Goal: Task Accomplishment & Management: Manage account settings

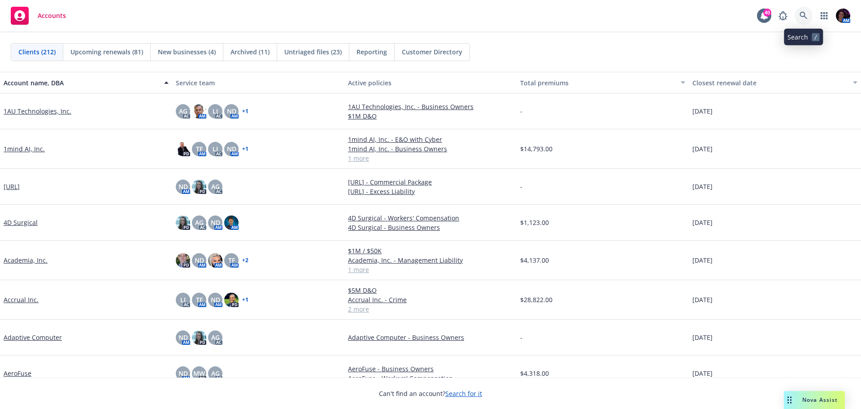
click at [801, 17] on icon at bounding box center [804, 16] width 8 height 8
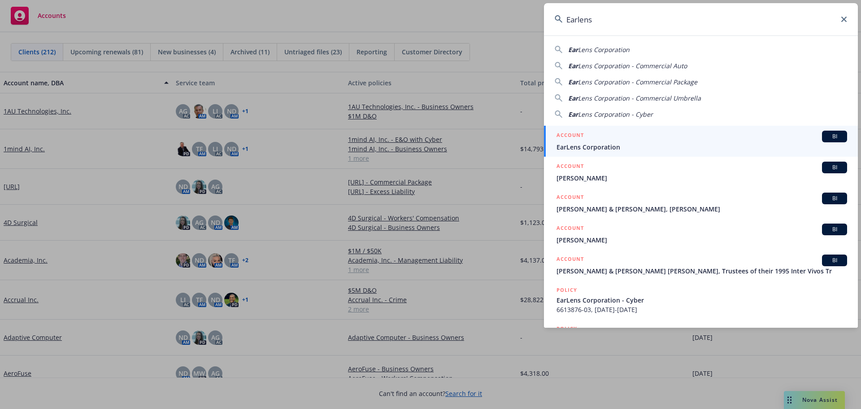
type input "Earlens"
click at [623, 140] on div "ACCOUNT BI" at bounding box center [702, 136] width 291 height 12
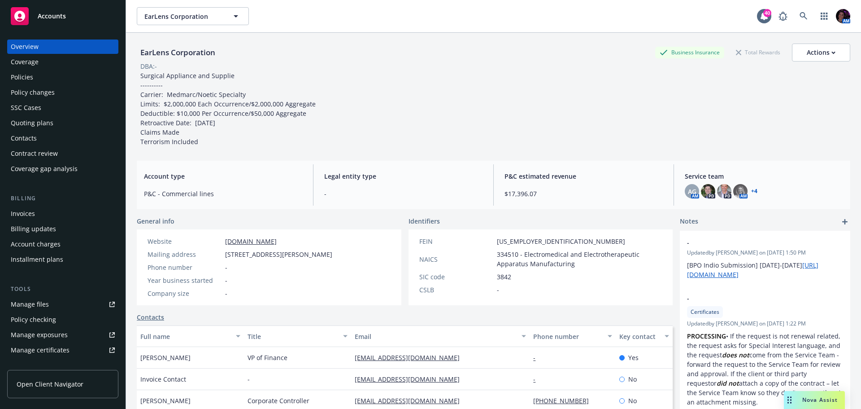
click at [751, 190] on link "+ 4" at bounding box center [754, 190] width 6 height 5
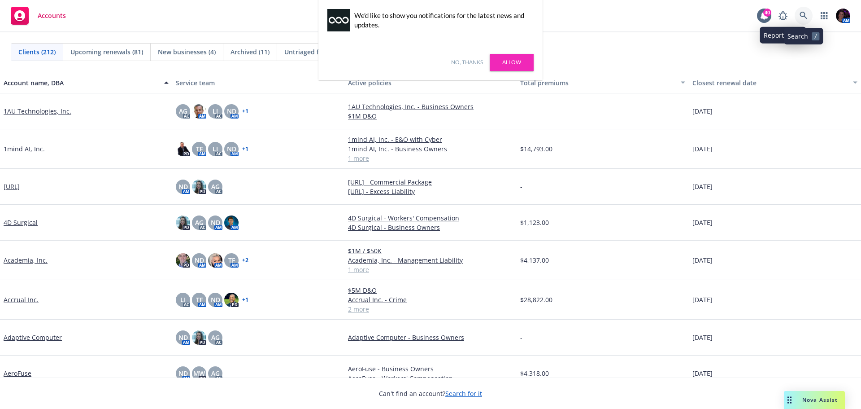
click at [806, 12] on icon at bounding box center [804, 16] width 8 height 8
click at [502, 65] on link "Allow" at bounding box center [512, 62] width 44 height 17
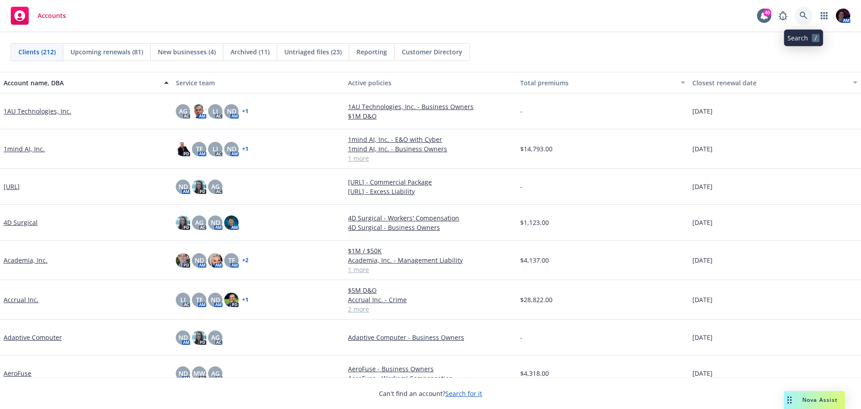
click at [802, 15] on icon at bounding box center [804, 16] width 8 height 8
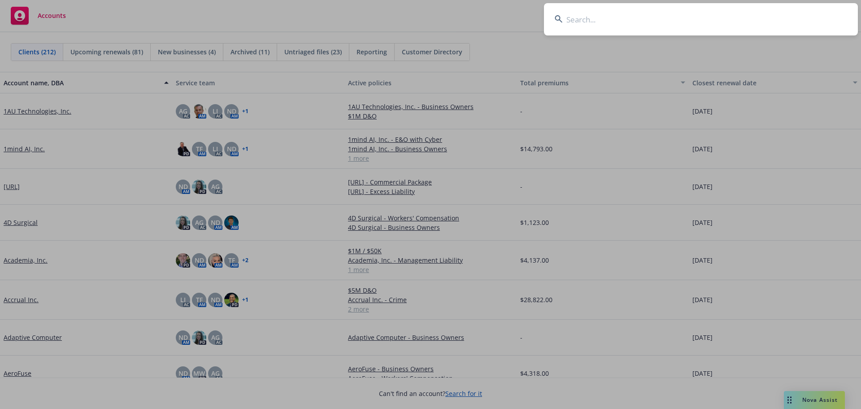
click at [702, 15] on input at bounding box center [701, 19] width 314 height 32
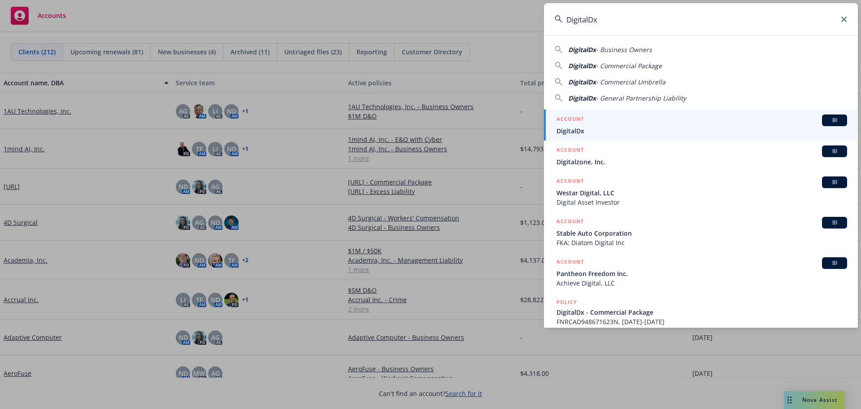
type input "DigitalDx"
click at [723, 128] on span "DigitalDx" at bounding box center [702, 130] width 291 height 9
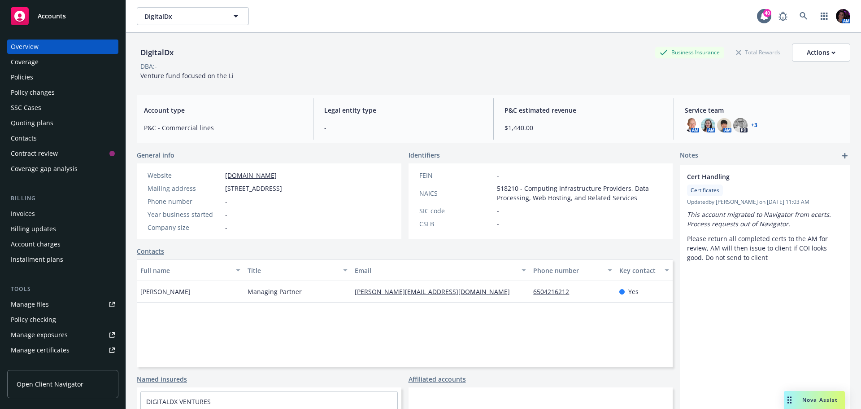
click at [49, 77] on div "Policies" at bounding box center [63, 77] width 104 height 14
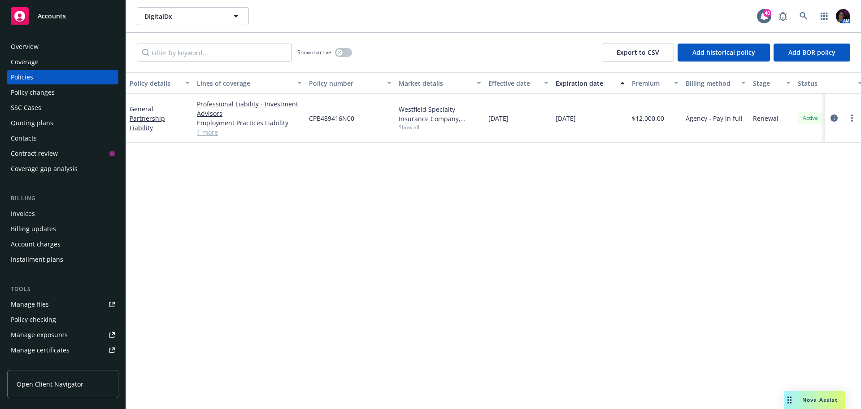
click at [49, 48] on div "Overview" at bounding box center [63, 46] width 104 height 14
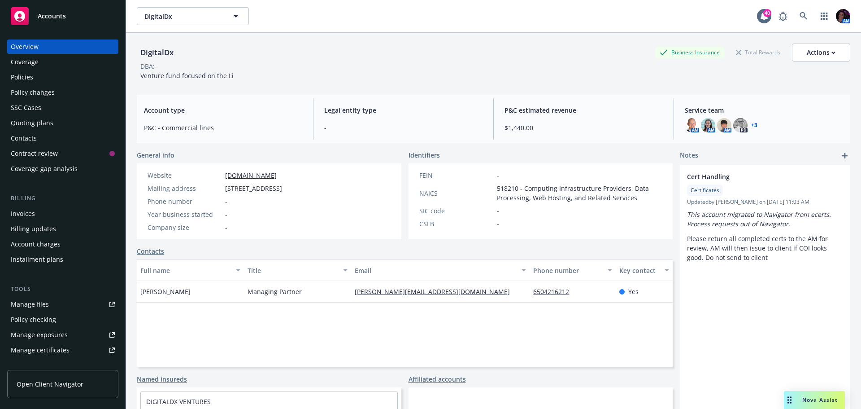
click at [751, 126] on link "+ 3" at bounding box center [754, 124] width 6 height 5
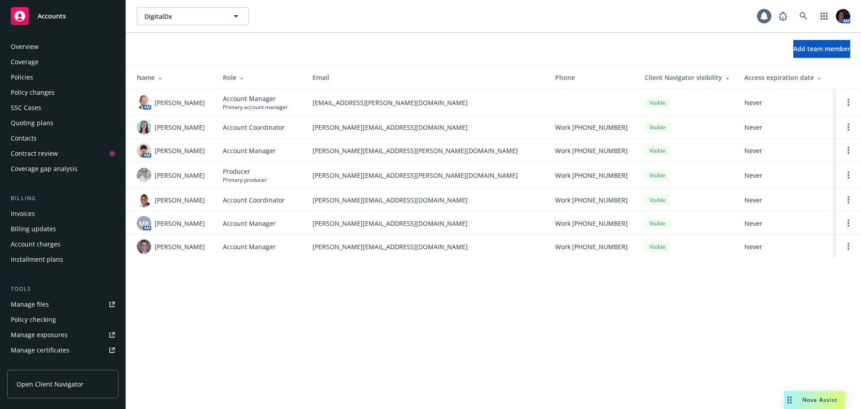
scroll to position [206, 0]
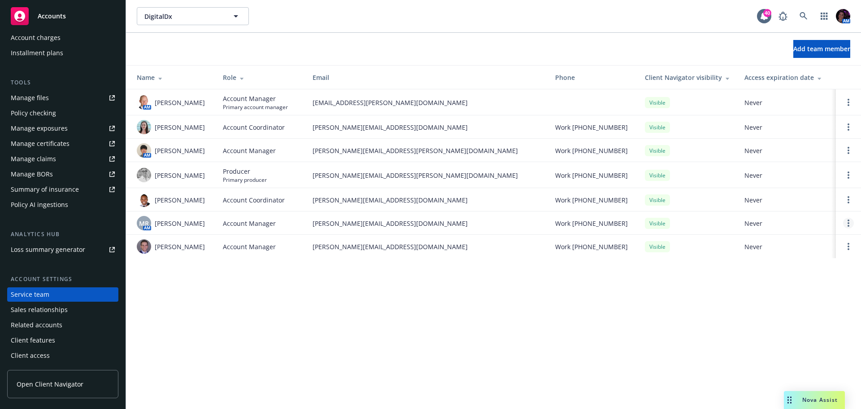
click at [847, 228] on link "Open options" at bounding box center [848, 222] width 11 height 11
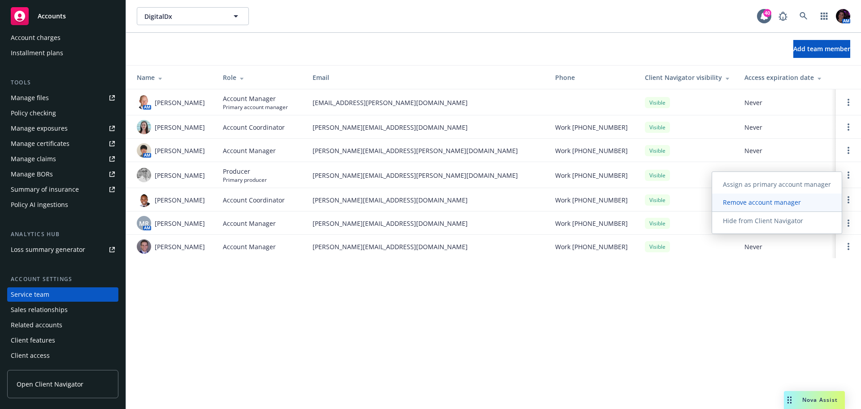
click at [795, 199] on span "Remove account manager" at bounding box center [762, 202] width 100 height 9
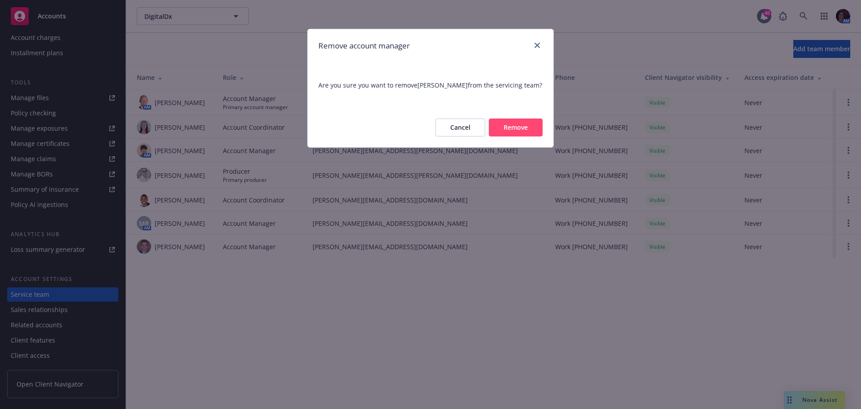
click at [509, 122] on button "Remove" at bounding box center [516, 127] width 54 height 18
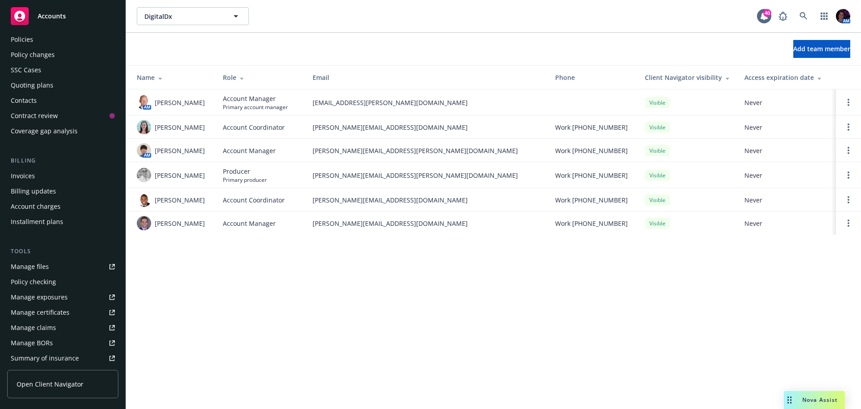
scroll to position [0, 0]
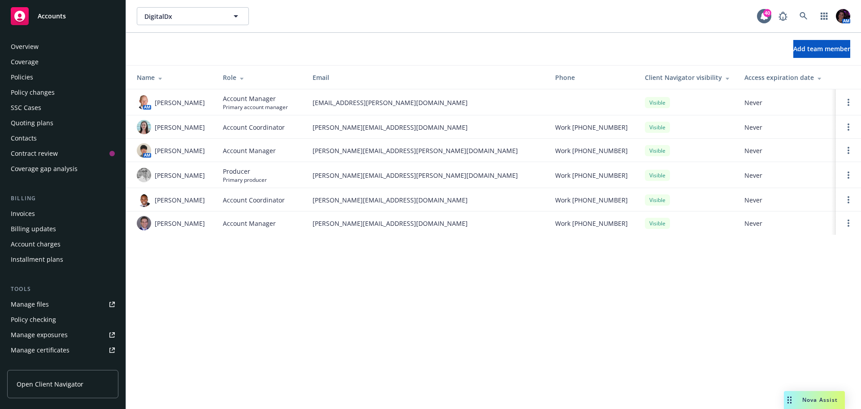
click at [47, 66] on div "Coverage" at bounding box center [63, 62] width 104 height 14
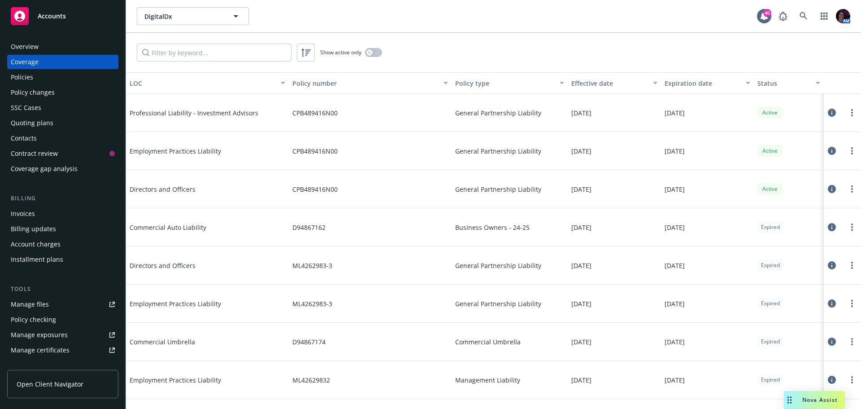
click at [60, 73] on div "Policies" at bounding box center [63, 77] width 104 height 14
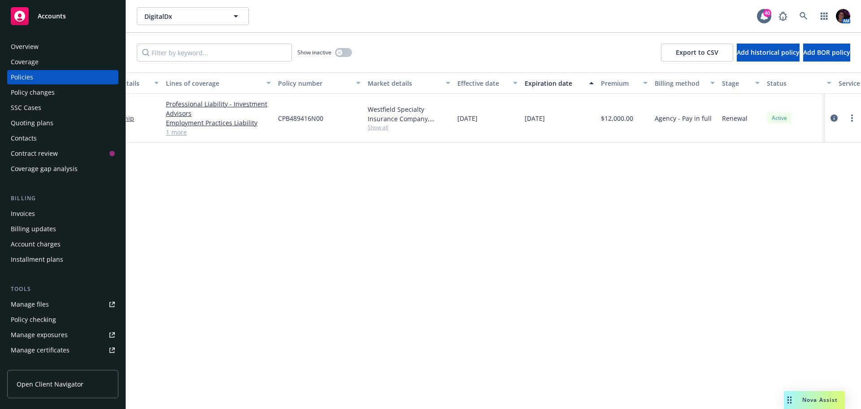
scroll to position [0, 130]
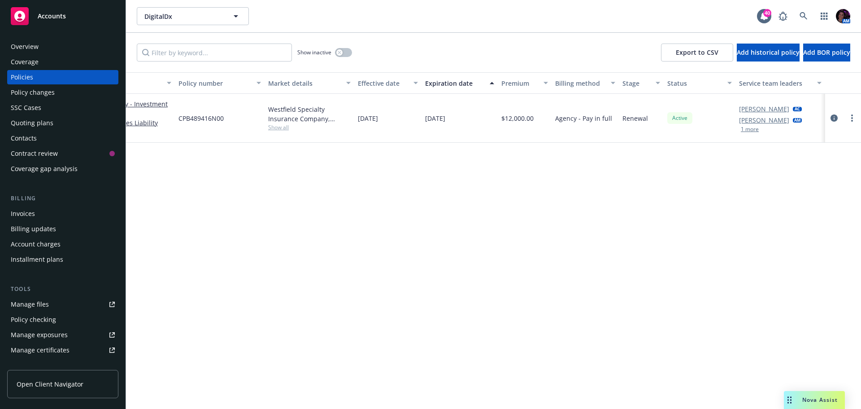
click at [754, 126] on button "1 more" at bounding box center [750, 128] width 18 height 5
click at [701, 167] on div "Policy details Lines of coverage Policy number Market details Effective date Ex…" at bounding box center [493, 240] width 735 height 336
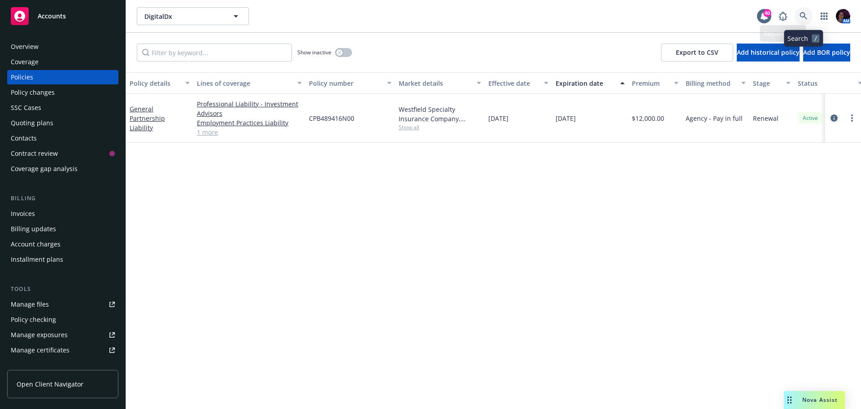
click at [800, 18] on icon at bounding box center [804, 16] width 8 height 8
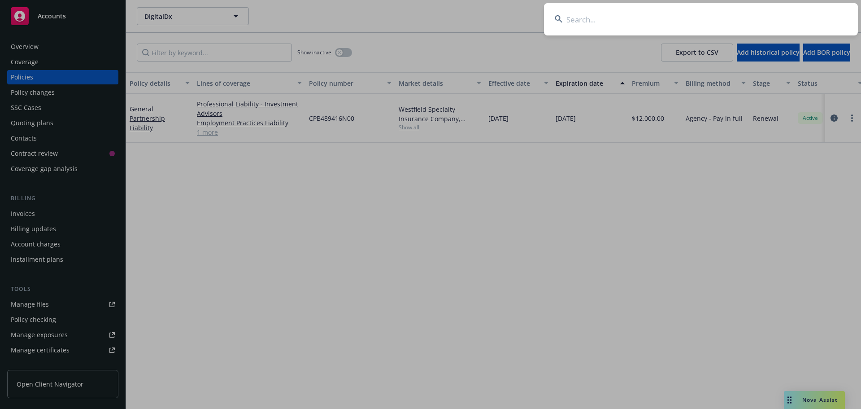
type input "Earthmover PBC, Inc"
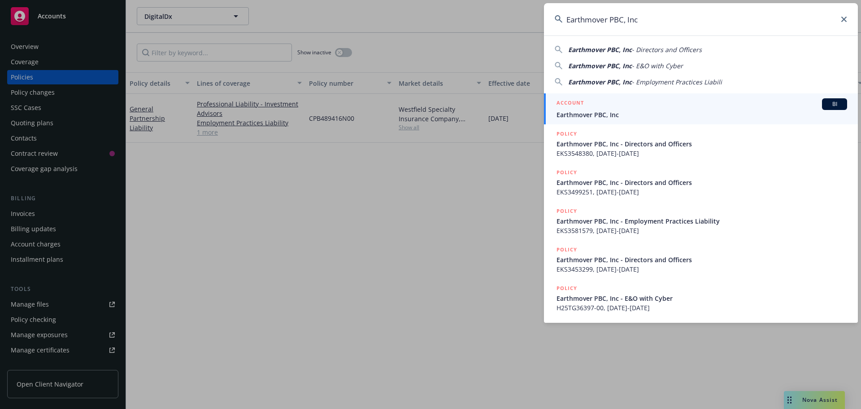
drag, startPoint x: 622, startPoint y: 128, endPoint x: 620, endPoint y: 122, distance: 5.8
click at [622, 128] on link "POLICY Earthmover PBC, Inc - Directors and Officers EKS3548380, 11/01/2024-11/0…" at bounding box center [701, 143] width 314 height 39
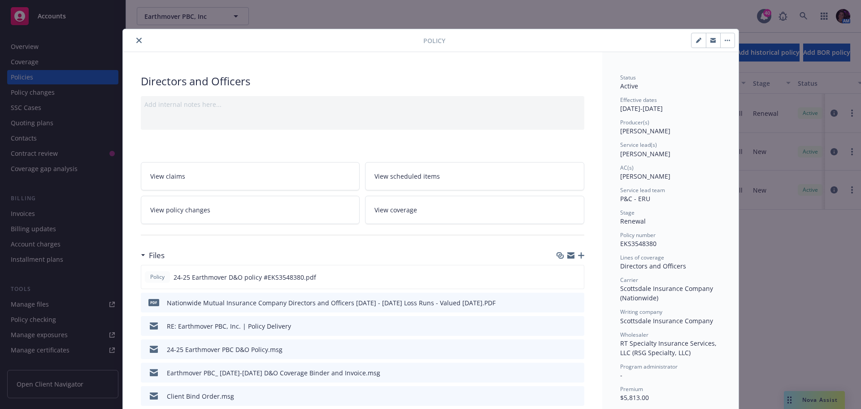
click at [136, 39] on icon "close" at bounding box center [138, 40] width 5 height 5
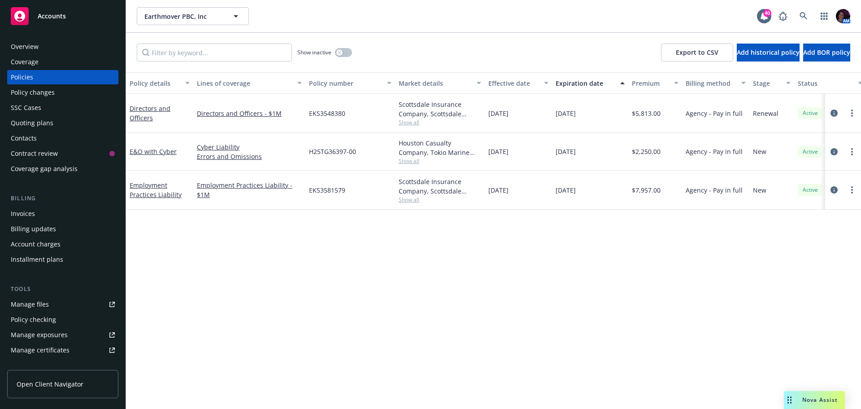
scroll to position [0, 130]
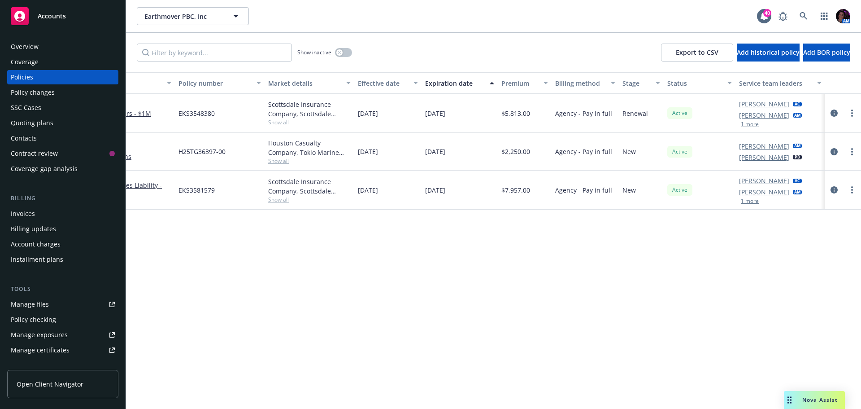
click at [22, 45] on div "Overview" at bounding box center [25, 46] width 28 height 14
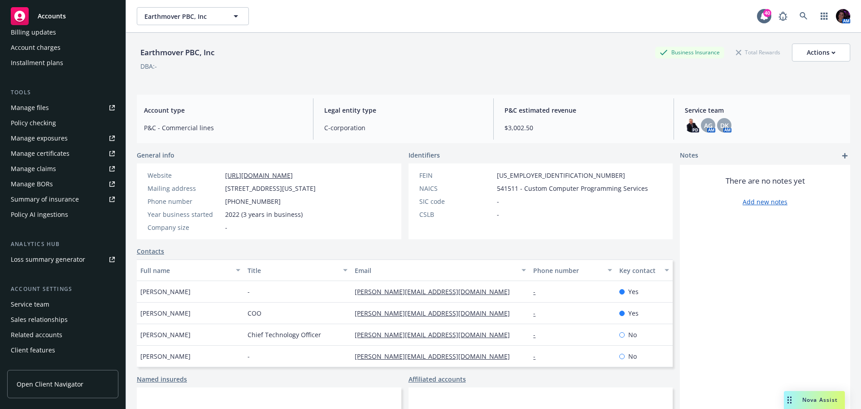
scroll to position [206, 0]
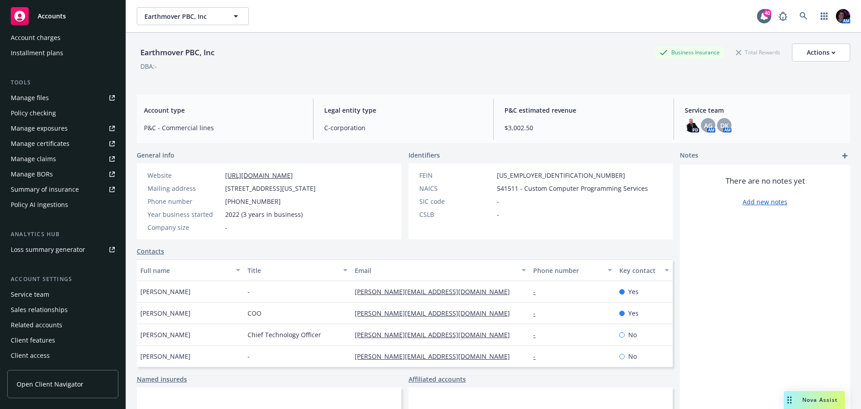
click at [40, 288] on div "Service team" at bounding box center [30, 294] width 39 height 14
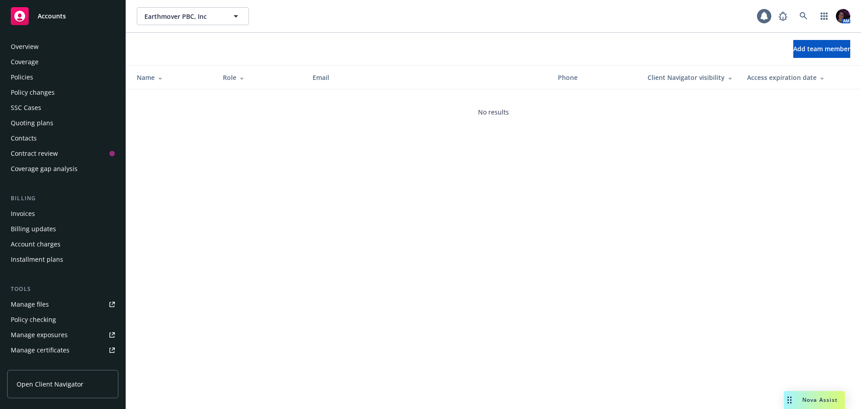
scroll to position [206, 0]
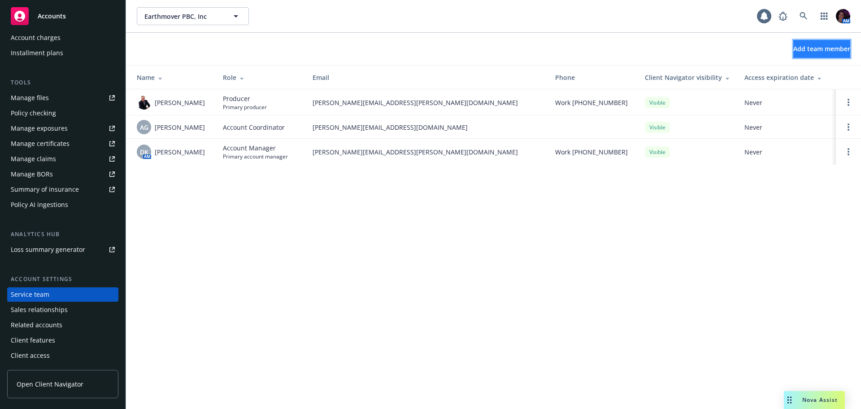
click at [793, 55] on button "Add team member" at bounding box center [821, 49] width 57 height 18
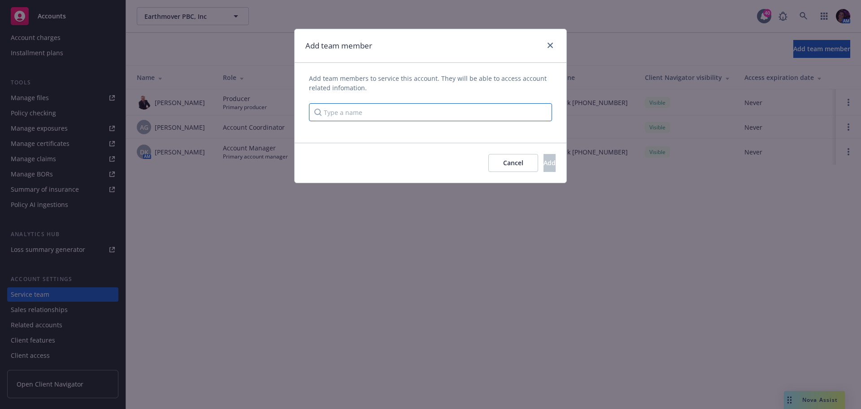
drag, startPoint x: 501, startPoint y: 111, endPoint x: 516, endPoint y: 92, distance: 24.0
click at [503, 110] on input "Type a name" at bounding box center [430, 112] width 243 height 18
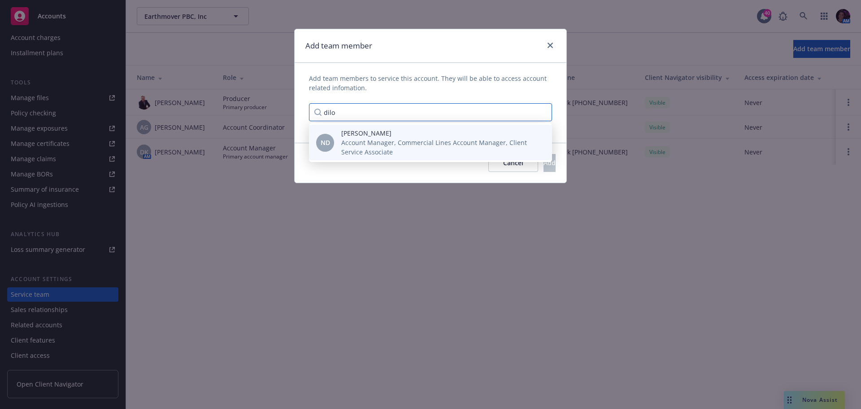
type input "dilo"
click at [470, 146] on span "Account Manager, Commercial Lines Account Manager, Client Service Associate" at bounding box center [439, 147] width 196 height 19
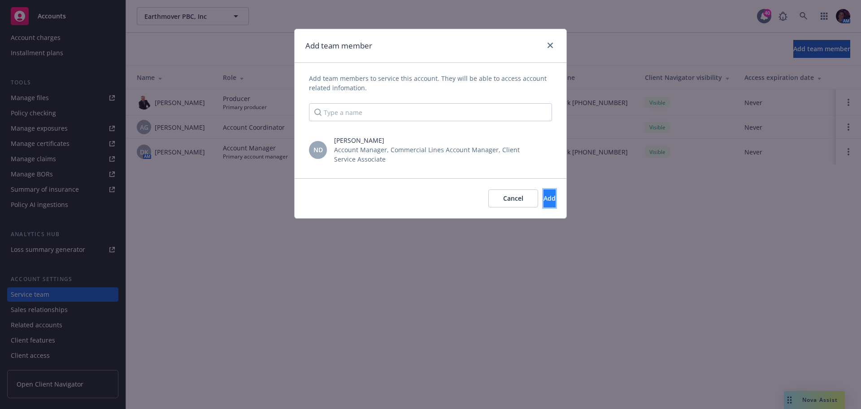
click at [544, 196] on span "Add" at bounding box center [550, 198] width 12 height 9
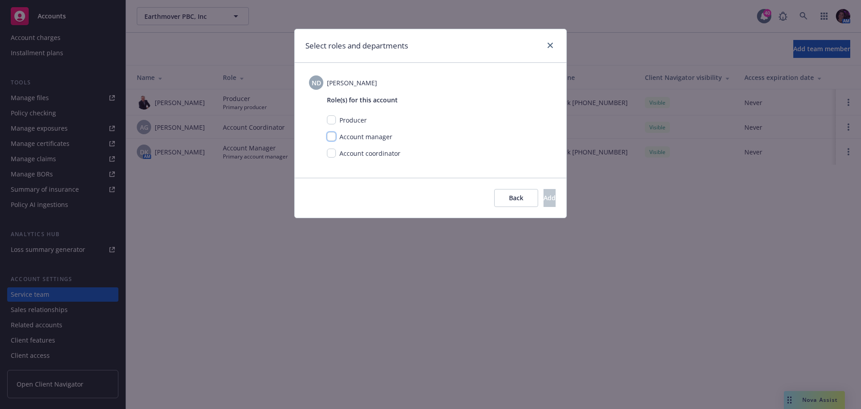
click at [334, 137] on input "checkbox" at bounding box center [331, 136] width 9 height 9
checkbox input "true"
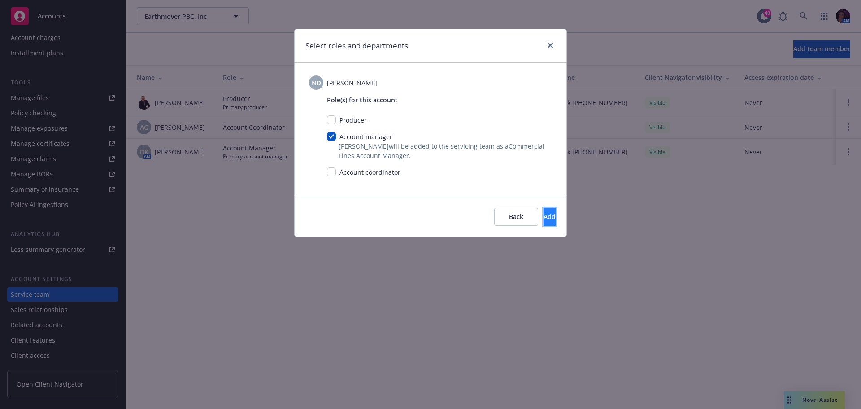
click at [544, 219] on span "Add" at bounding box center [550, 216] width 12 height 9
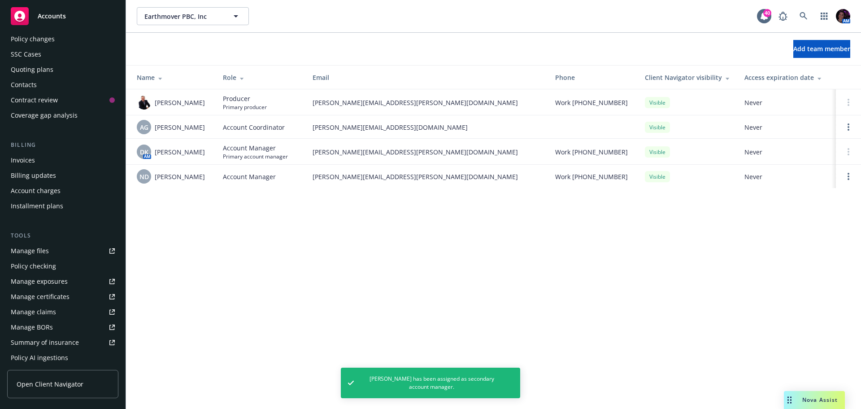
scroll to position [0, 0]
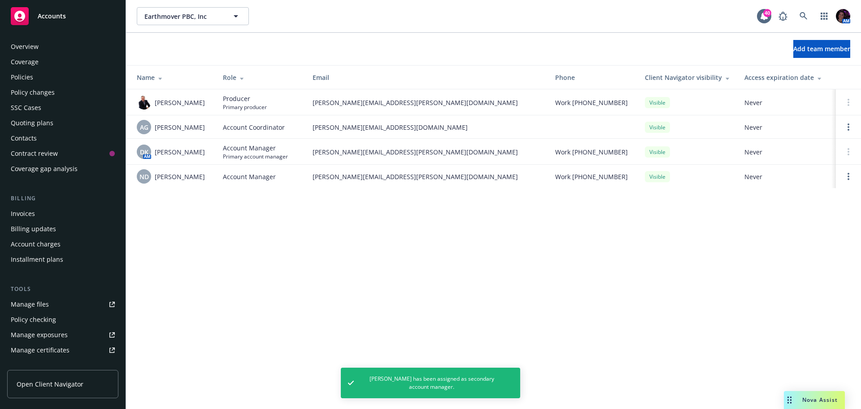
click at [31, 77] on div "Policies" at bounding box center [22, 77] width 22 height 14
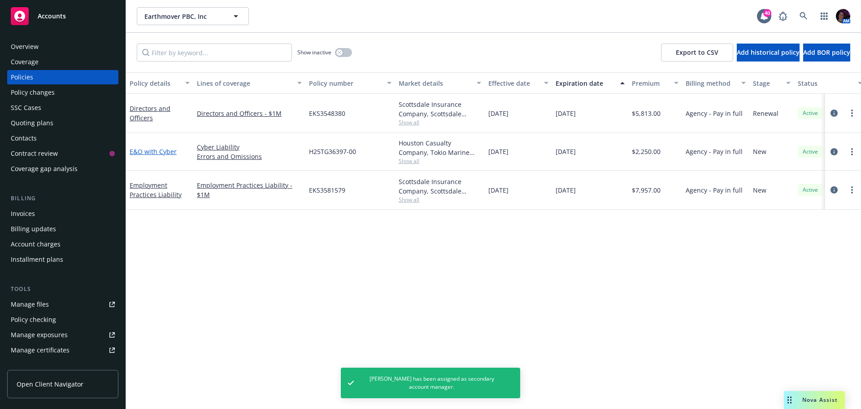
click at [145, 151] on link "E&O with Cyber" at bounding box center [153, 151] width 47 height 9
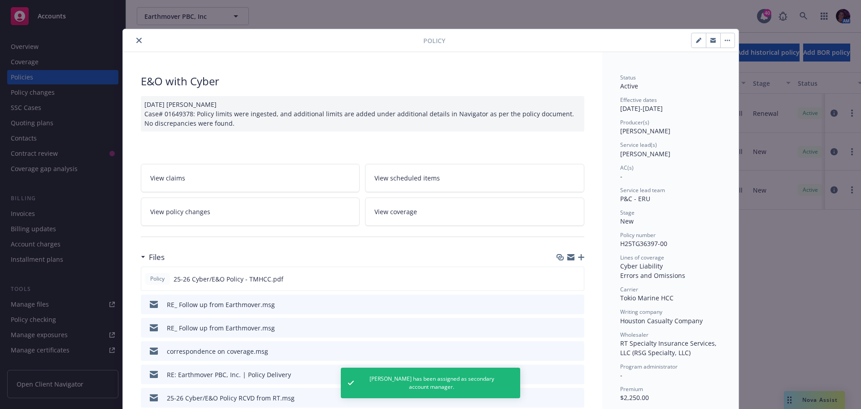
click at [696, 42] on icon "button" at bounding box center [698, 40] width 5 height 5
select select "NEW"
select select "12"
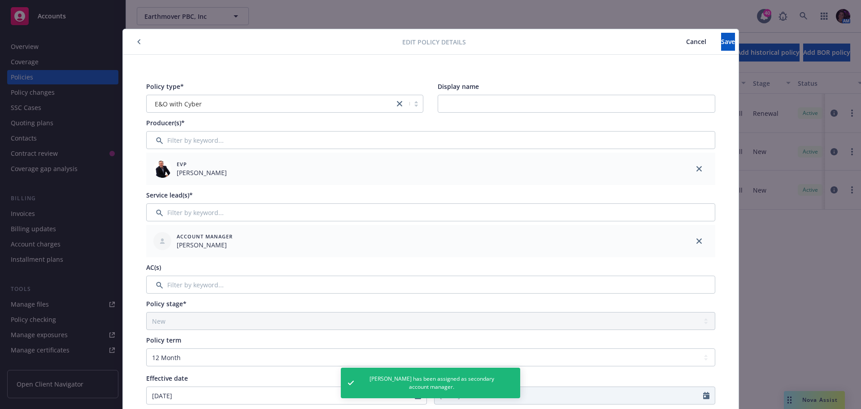
drag, startPoint x: 696, startPoint y: 242, endPoint x: 289, endPoint y: 211, distance: 407.5
click at [696, 243] on icon "close" at bounding box center [698, 240] width 5 height 5
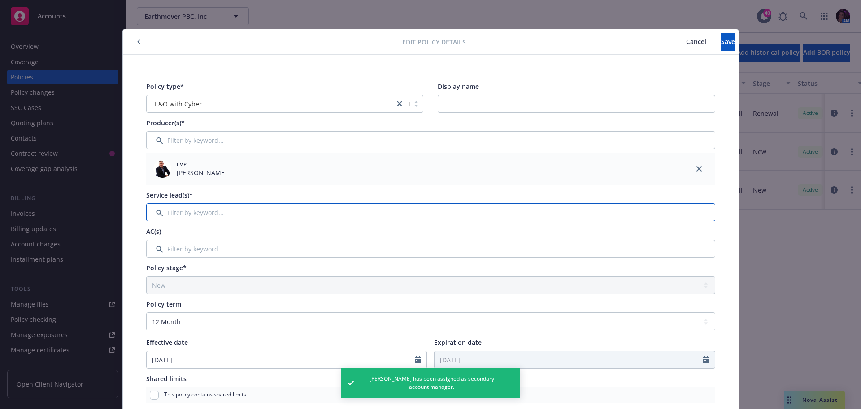
click at [218, 215] on input "Filter by keyword..." at bounding box center [430, 212] width 569 height 18
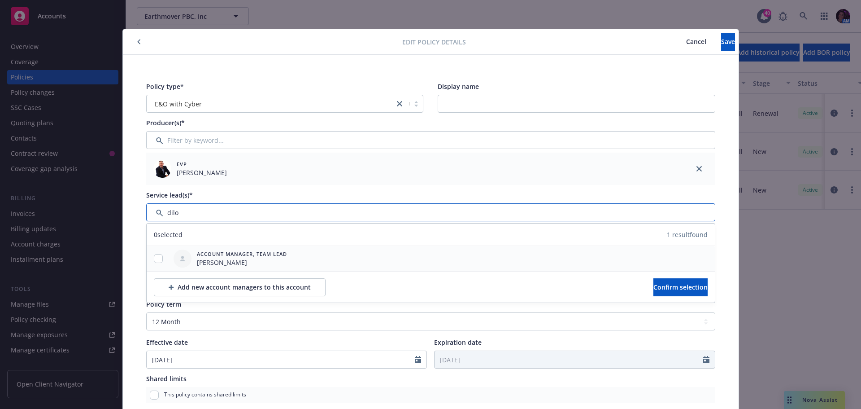
type input "dilo"
click at [157, 261] on input "checkbox" at bounding box center [158, 258] width 9 height 9
checkbox input "true"
click at [653, 285] on span "Confirm selection" at bounding box center [680, 287] width 54 height 9
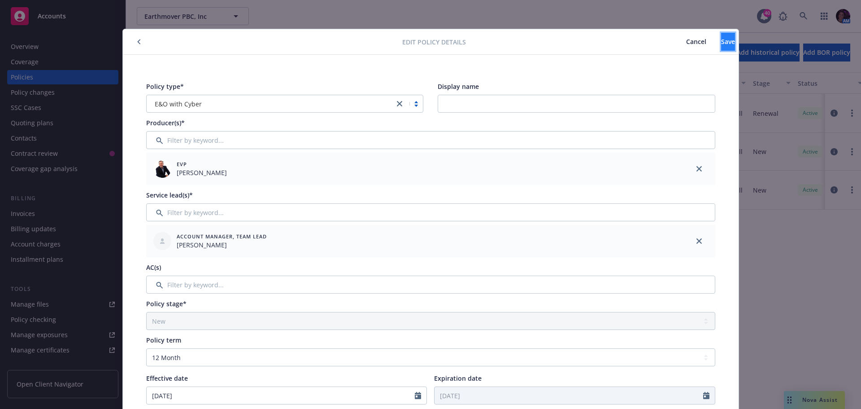
click at [721, 46] on button "Save" at bounding box center [728, 42] width 14 height 18
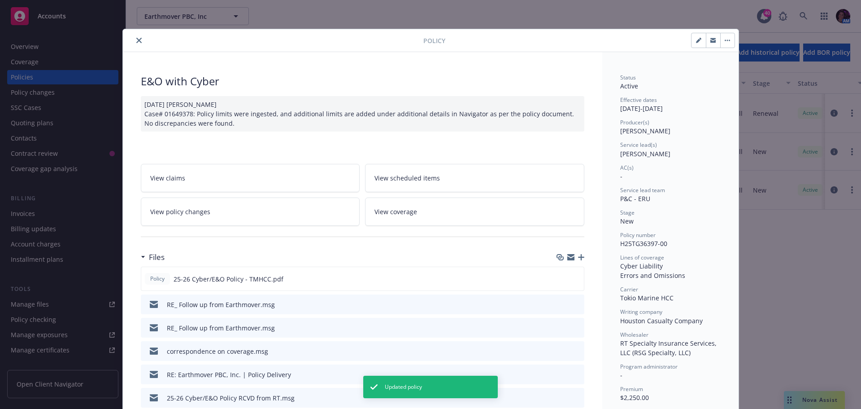
click at [136, 41] on icon "close" at bounding box center [138, 40] width 5 height 5
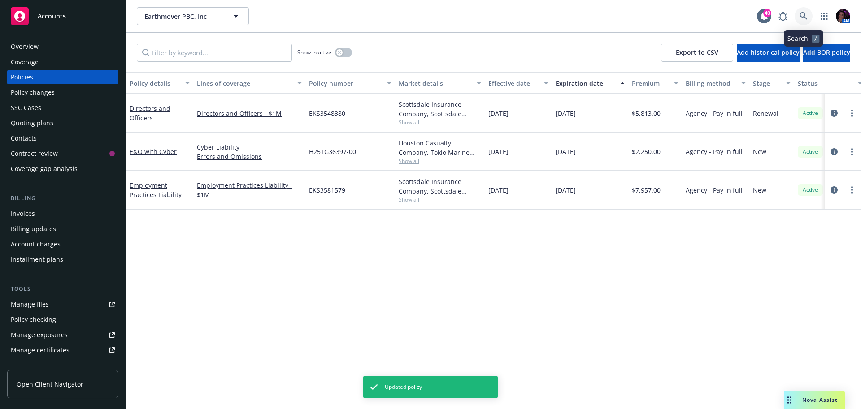
click at [810, 16] on link at bounding box center [804, 16] width 18 height 18
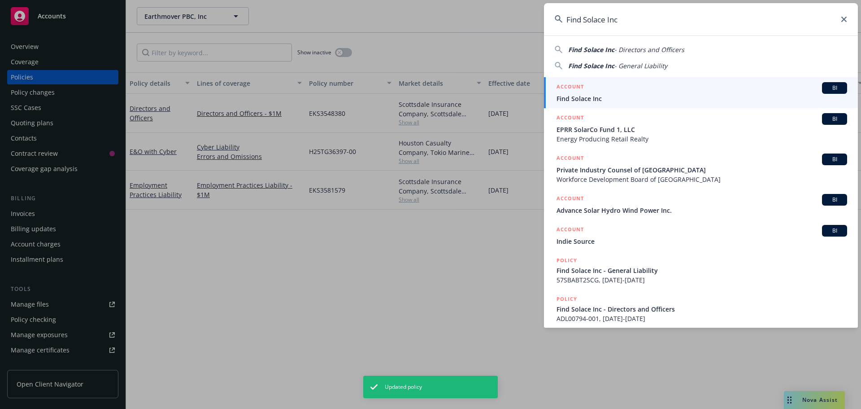
type input "Find Solace Inc"
click at [625, 92] on div "ACCOUNT BI" at bounding box center [702, 88] width 291 height 12
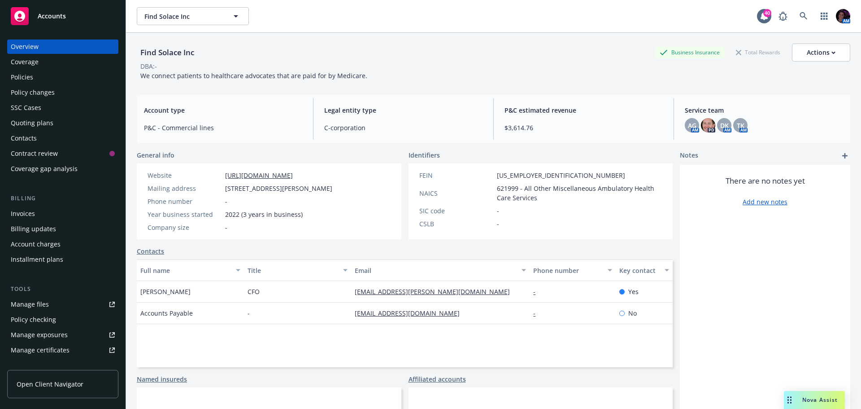
click at [29, 78] on div "Policies" at bounding box center [22, 77] width 22 height 14
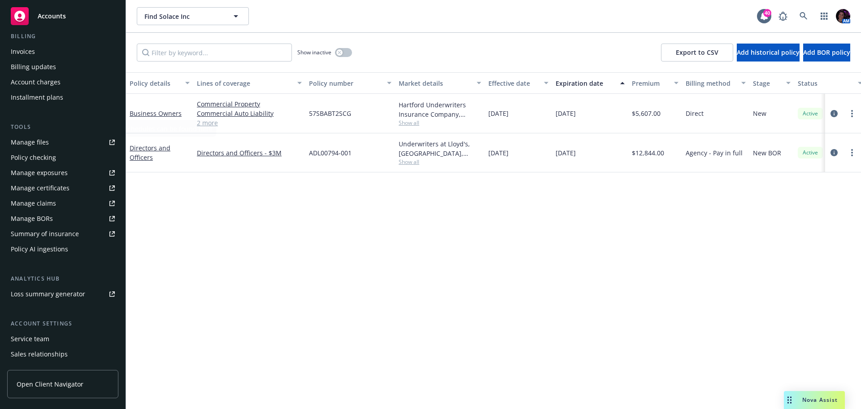
scroll to position [206, 0]
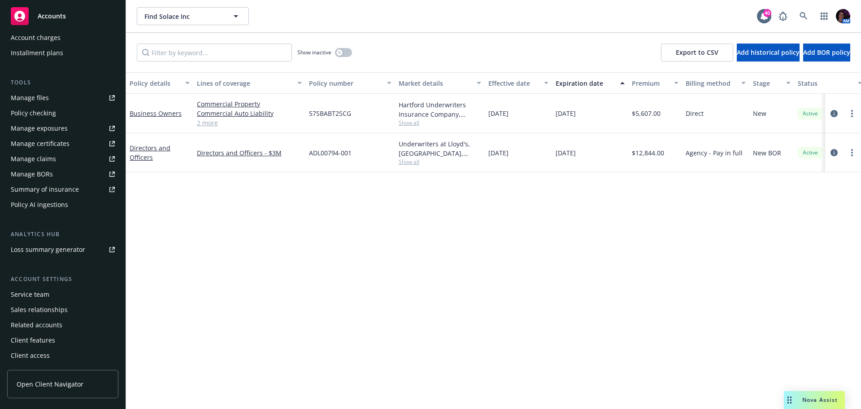
click at [38, 293] on div "Service team" at bounding box center [30, 294] width 39 height 14
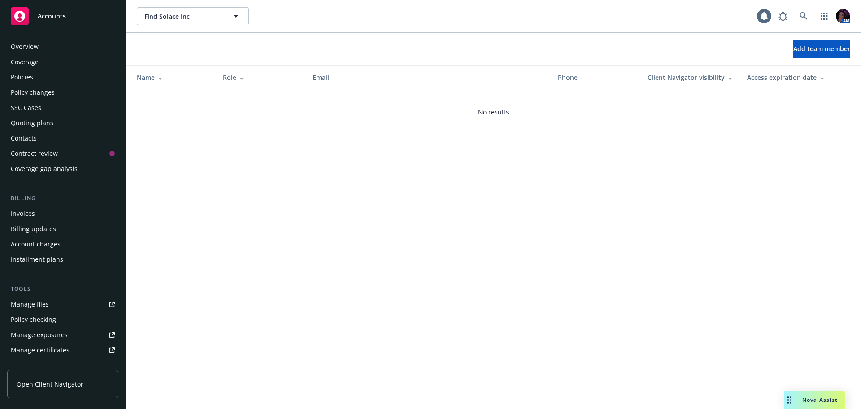
scroll to position [206, 0]
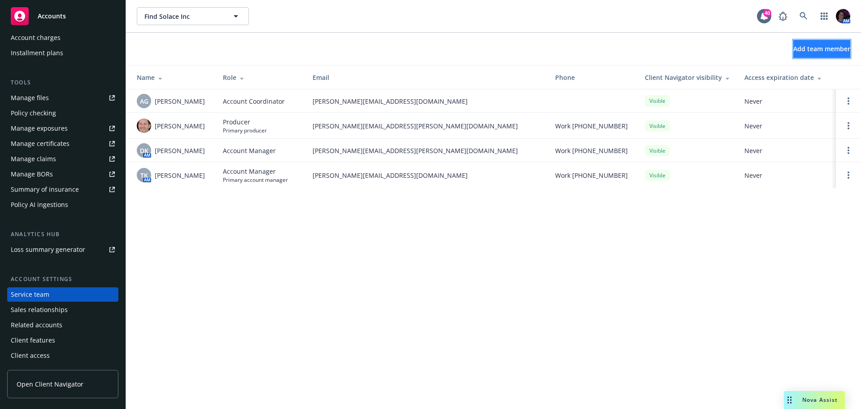
click at [818, 43] on button "Add team member" at bounding box center [821, 49] width 57 height 18
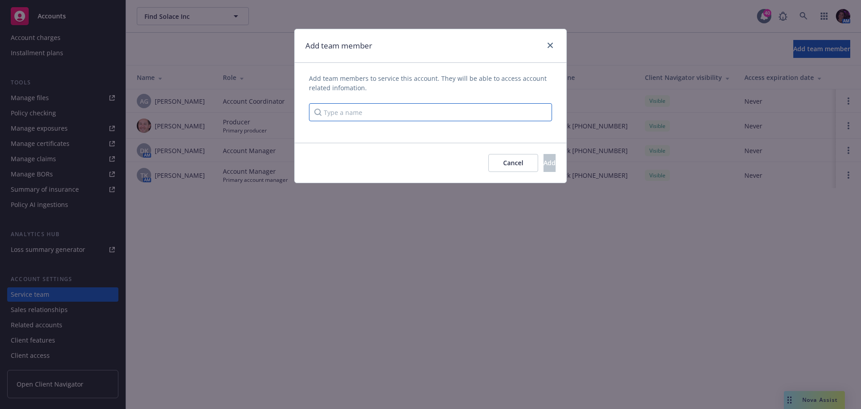
click at [459, 109] on input "Type a name" at bounding box center [430, 112] width 243 height 18
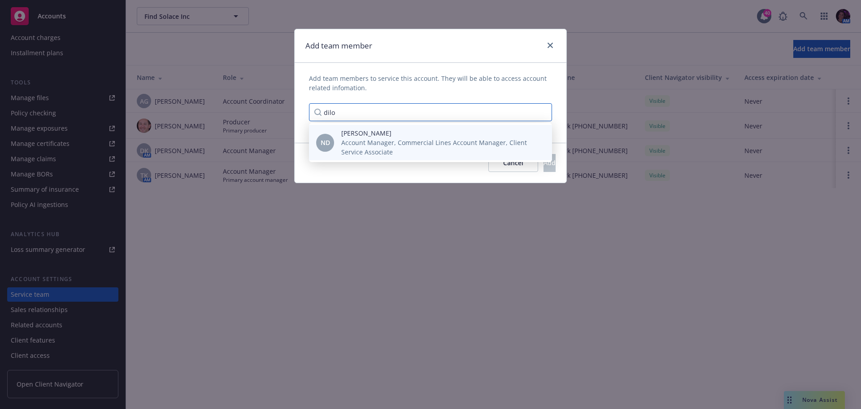
type input "dilo"
click at [460, 146] on span "Account Manager, Commercial Lines Account Manager, Client Service Associate" at bounding box center [439, 147] width 196 height 19
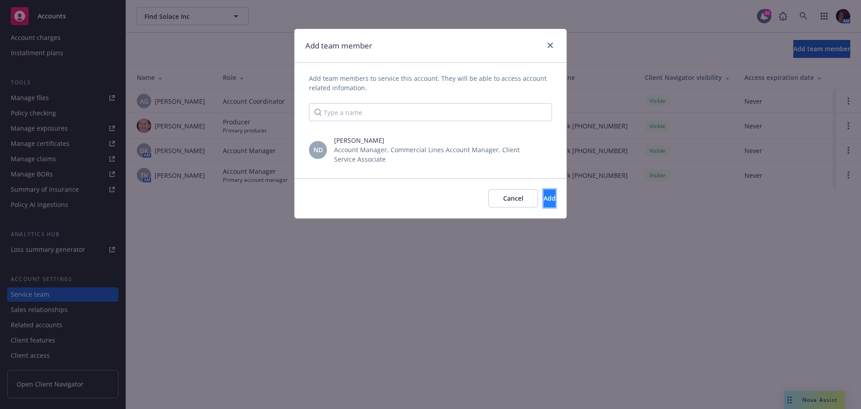
click at [550, 204] on button "Add" at bounding box center [550, 198] width 12 height 18
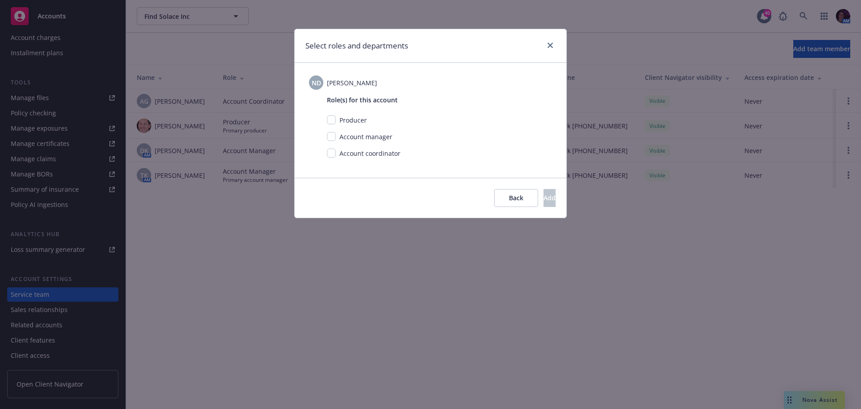
click at [378, 135] on span "Account manager" at bounding box center [365, 136] width 53 height 9
click at [333, 135] on input "checkbox" at bounding box center [331, 136] width 9 height 9
checkbox input "true"
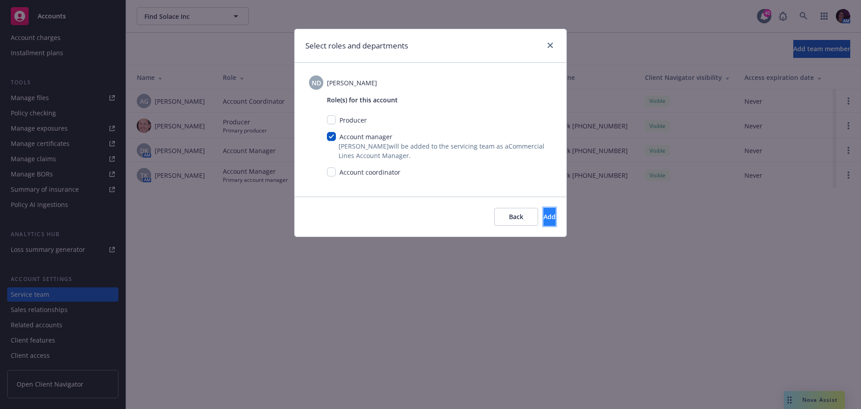
click at [544, 216] on button "Add" at bounding box center [550, 217] width 12 height 18
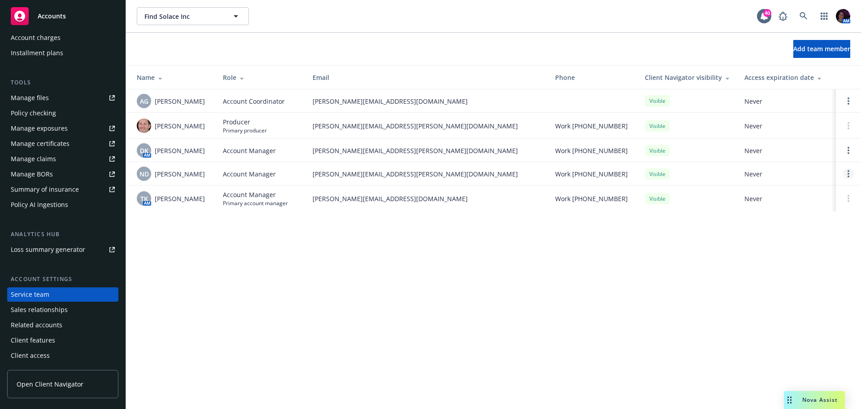
click at [847, 174] on link "Open options" at bounding box center [848, 173] width 11 height 11
click at [622, 306] on div "Find Solace Inc Find Solace Inc 40 AM Add team member Name Role Email Phone Cli…" at bounding box center [493, 204] width 735 height 409
click at [848, 174] on link "Open options" at bounding box center [848, 173] width 11 height 11
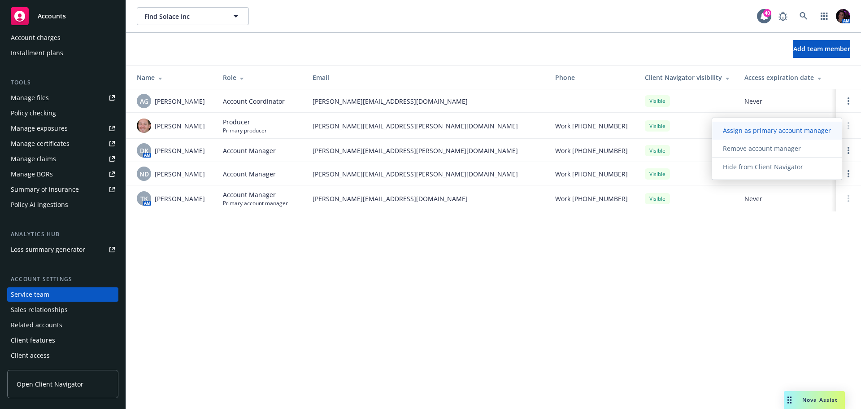
click at [760, 131] on span "Assign as primary account manager" at bounding box center [777, 130] width 130 height 9
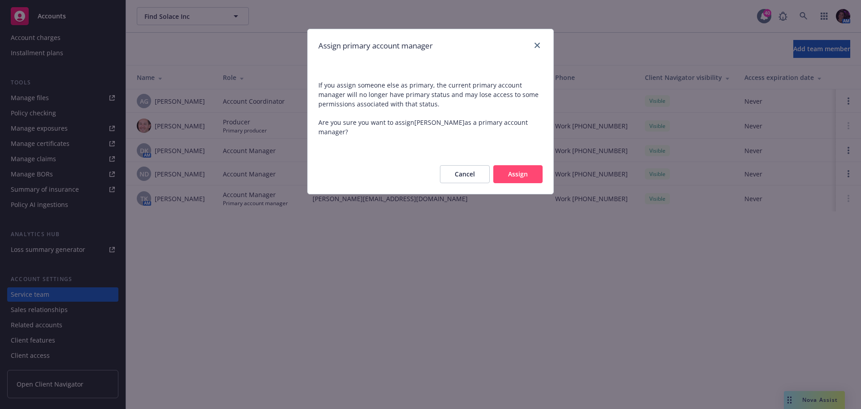
click at [525, 175] on button "Assign" at bounding box center [517, 174] width 49 height 18
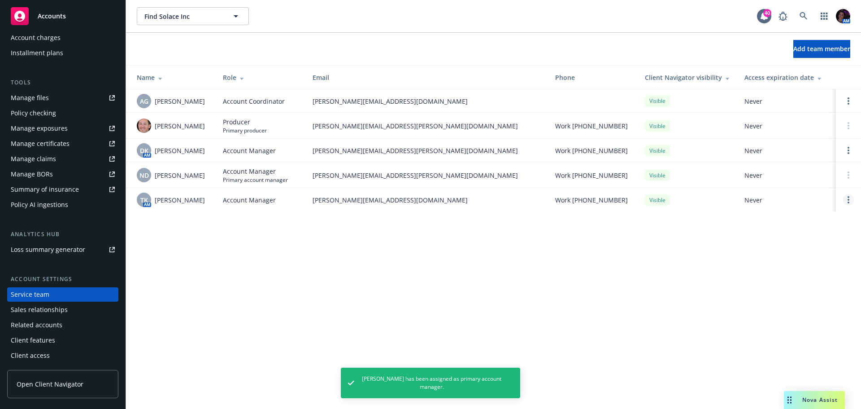
click at [847, 197] on link "Open options" at bounding box center [848, 199] width 11 height 11
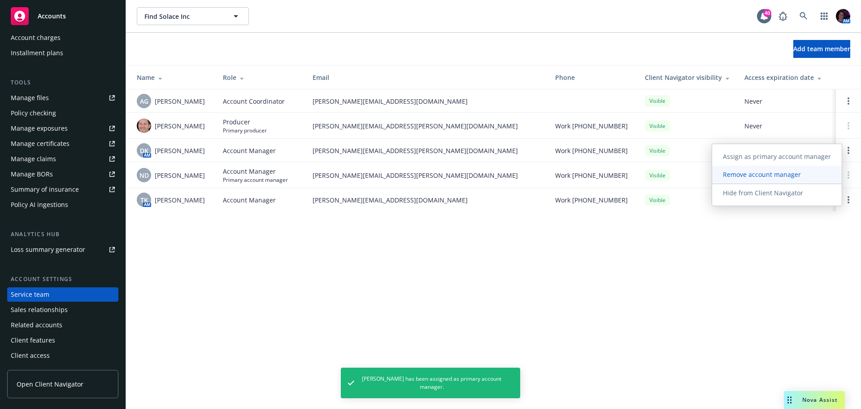
click at [762, 170] on span "Remove account manager" at bounding box center [762, 174] width 100 height 9
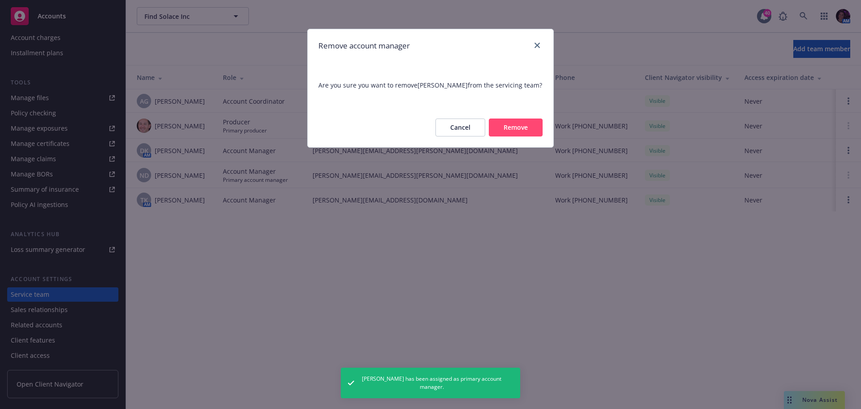
click at [511, 124] on button "Remove" at bounding box center [516, 127] width 54 height 18
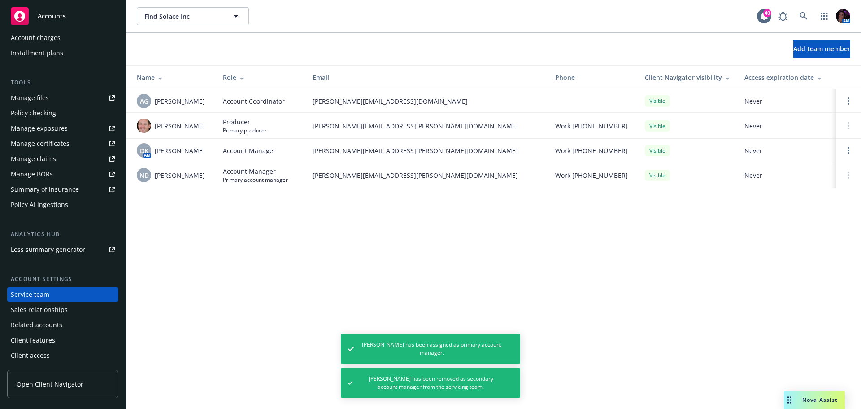
scroll to position [0, 0]
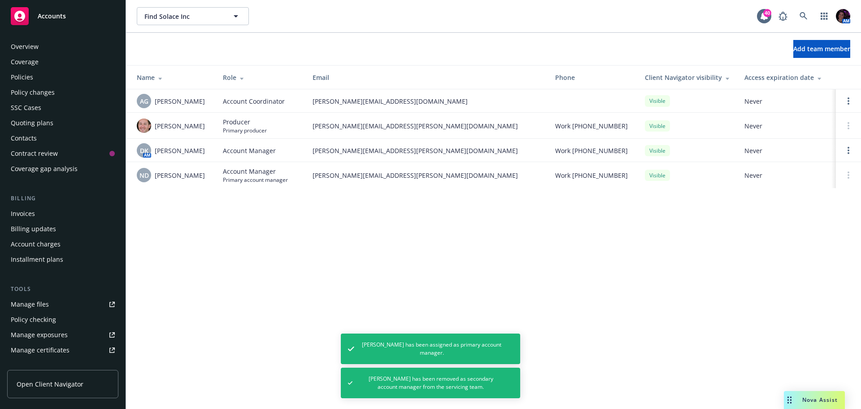
click at [37, 75] on div "Policies" at bounding box center [63, 77] width 104 height 14
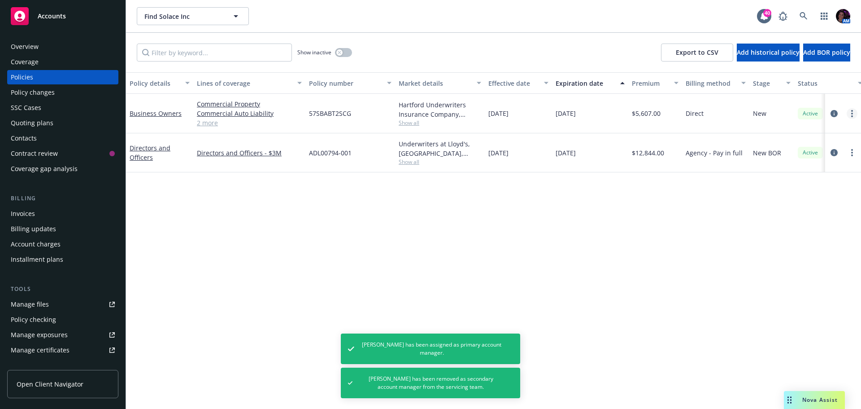
click at [851, 114] on link "more" at bounding box center [852, 113] width 11 height 11
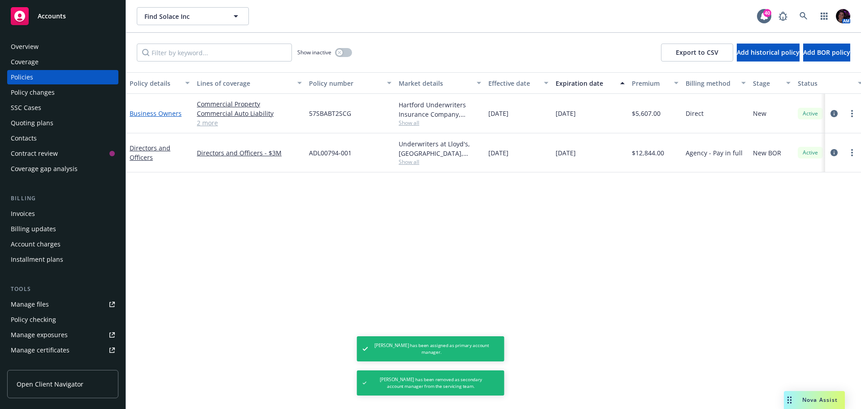
click at [152, 113] on link "Business Owners" at bounding box center [156, 113] width 52 height 9
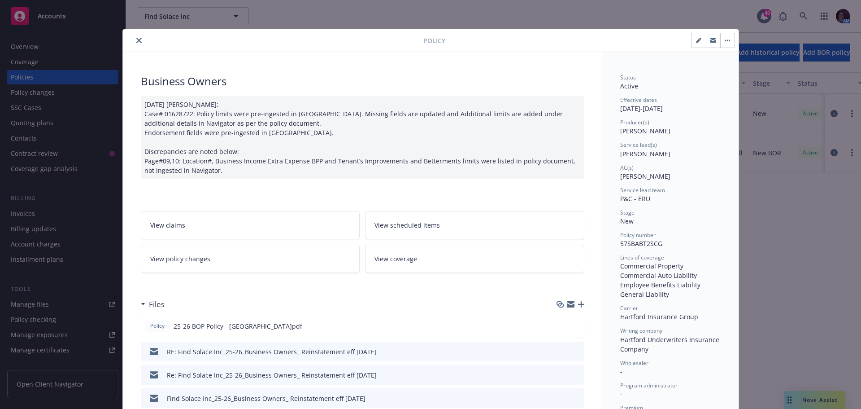
click at [696, 39] on icon "button" at bounding box center [698, 40] width 5 height 5
select select "NEW"
select select "12"
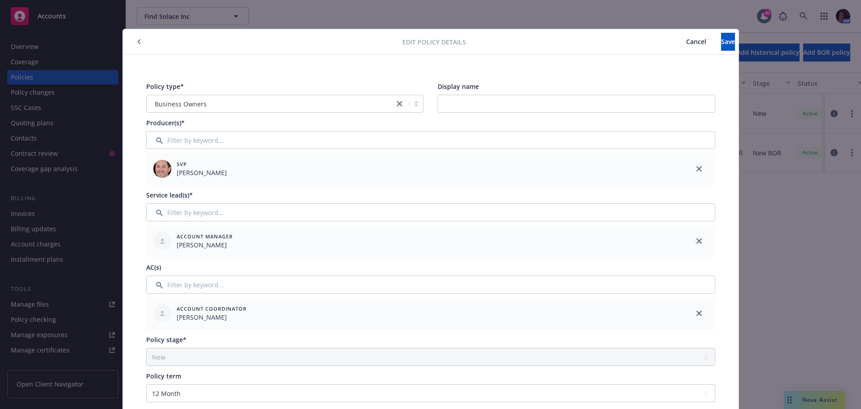
click at [700, 239] on link "close" at bounding box center [699, 240] width 11 height 11
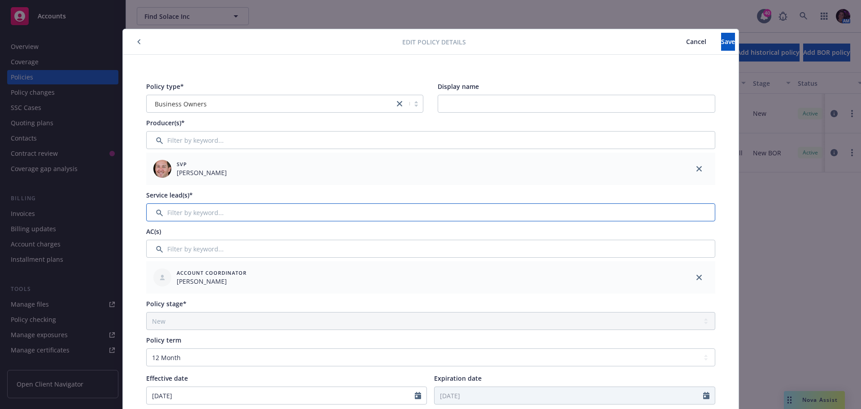
click at [482, 212] on input "Filter by keyword..." at bounding box center [430, 212] width 569 height 18
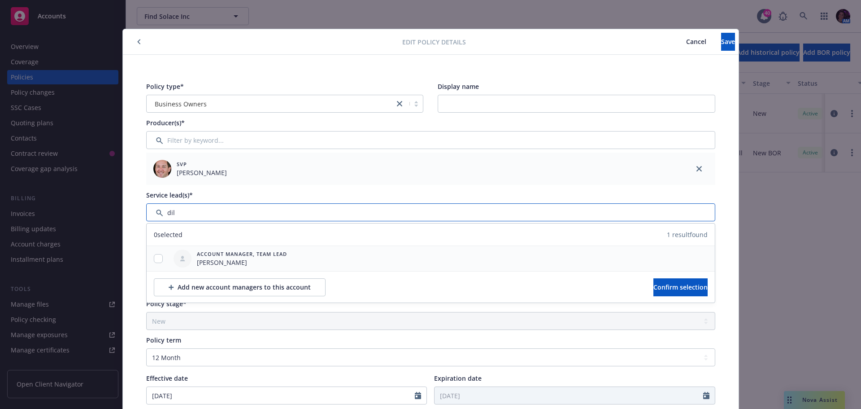
type input "dil"
click at [156, 257] on input "checkbox" at bounding box center [158, 258] width 9 height 9
checkbox input "true"
click at [675, 287] on span "Confirm selection" at bounding box center [680, 287] width 54 height 9
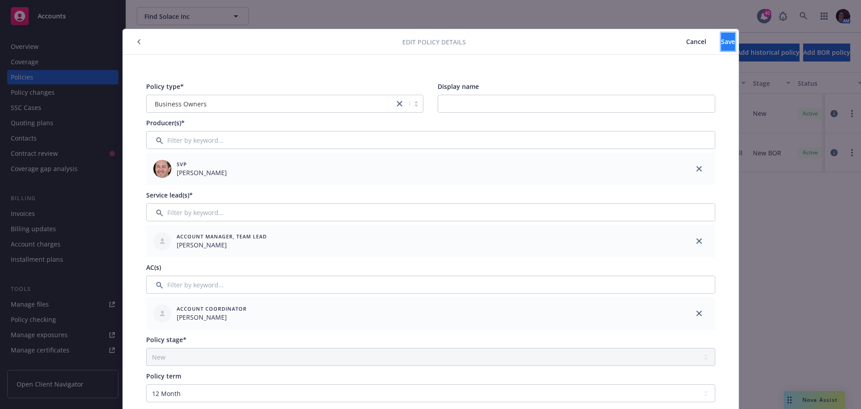
click at [721, 43] on button "Save" at bounding box center [728, 42] width 14 height 18
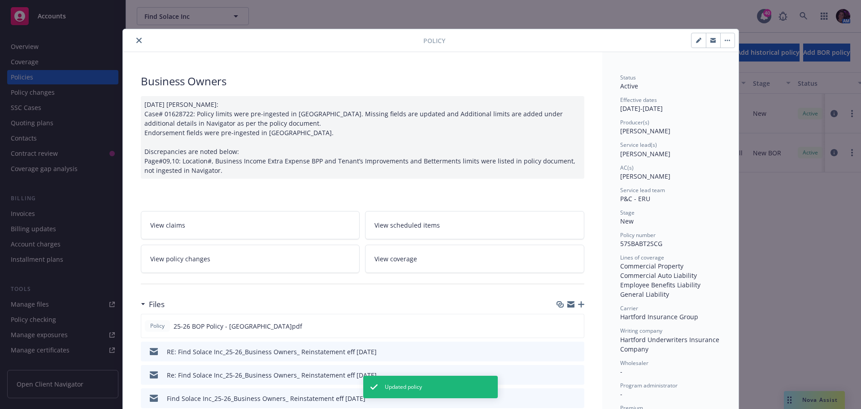
drag, startPoint x: 134, startPoint y: 40, endPoint x: 140, endPoint y: 46, distance: 8.6
click at [136, 40] on icon "close" at bounding box center [138, 40] width 5 height 5
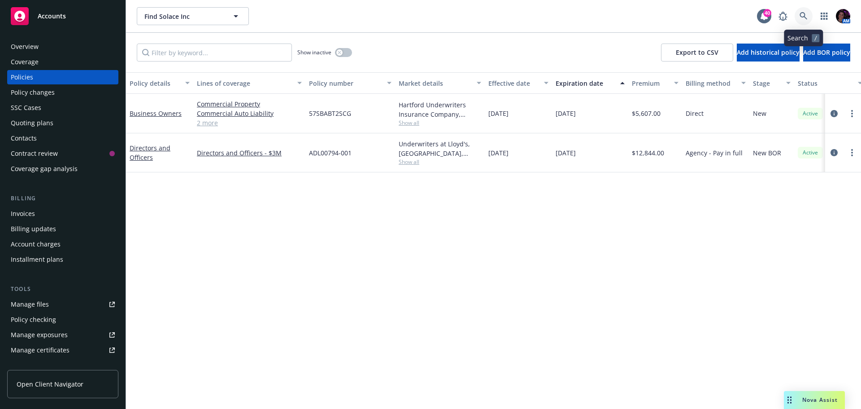
click at [802, 16] on icon at bounding box center [804, 16] width 8 height 8
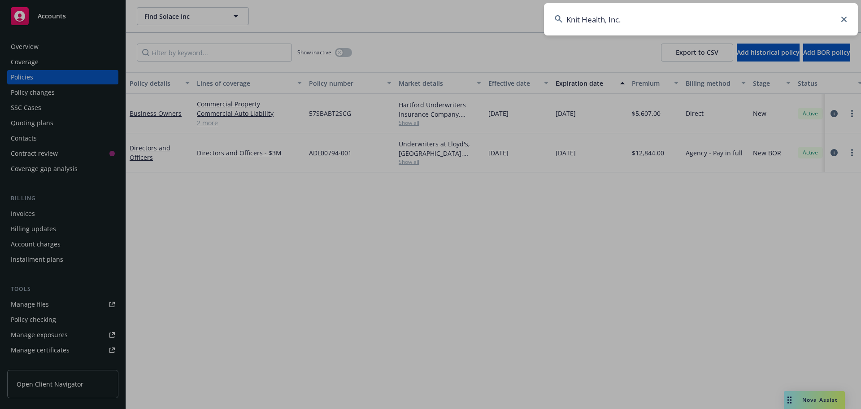
type input "Knit Health, Inc."
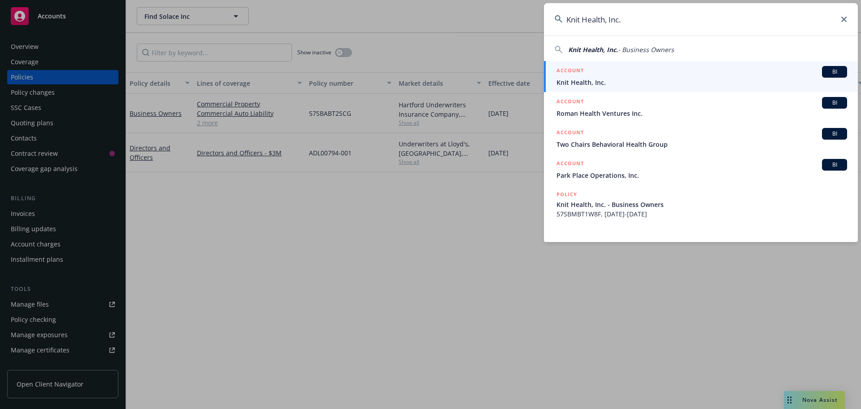
click at [600, 70] on div "ACCOUNT BI" at bounding box center [702, 72] width 291 height 12
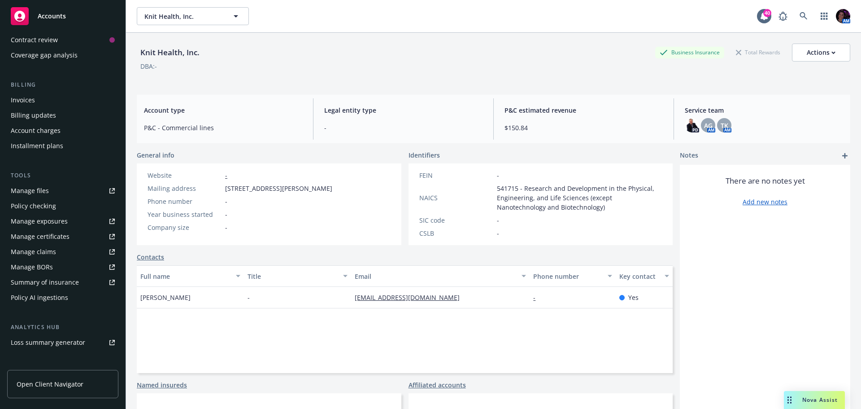
scroll to position [206, 0]
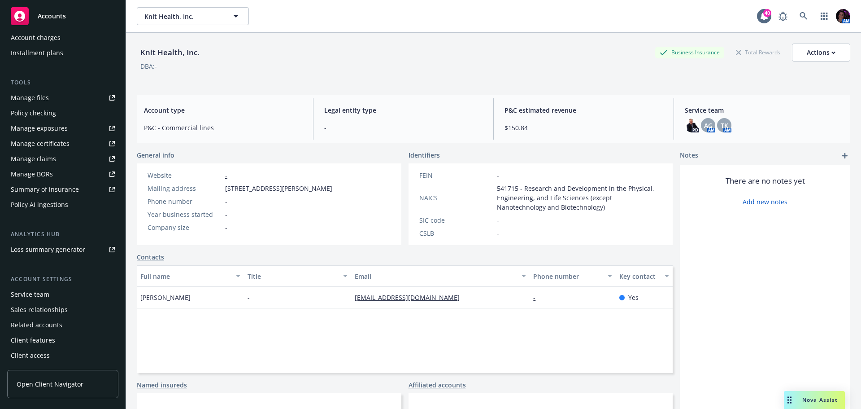
click at [38, 298] on div "Service team" at bounding box center [30, 294] width 39 height 14
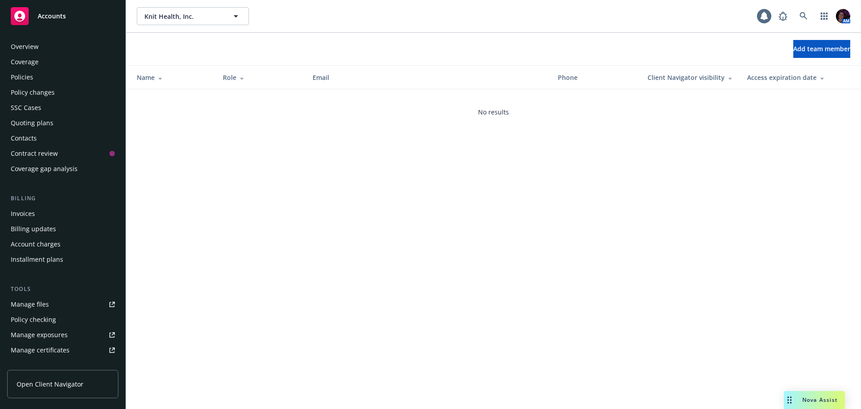
scroll to position [206, 0]
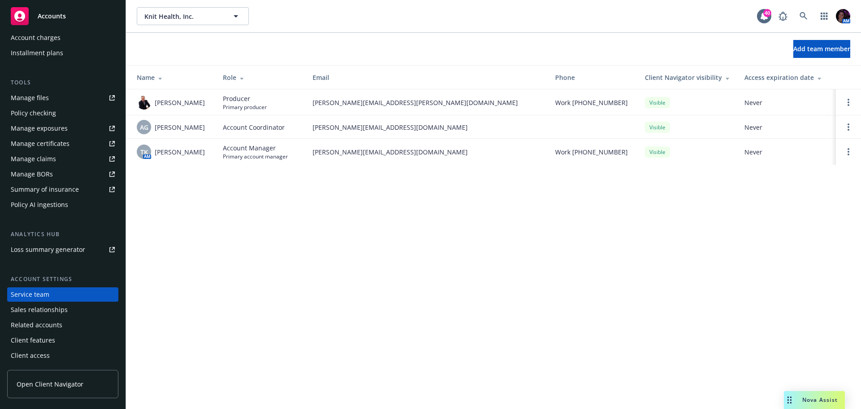
click at [821, 35] on div "Add team member" at bounding box center [493, 49] width 735 height 32
click at [815, 41] on button "Add team member" at bounding box center [821, 49] width 57 height 18
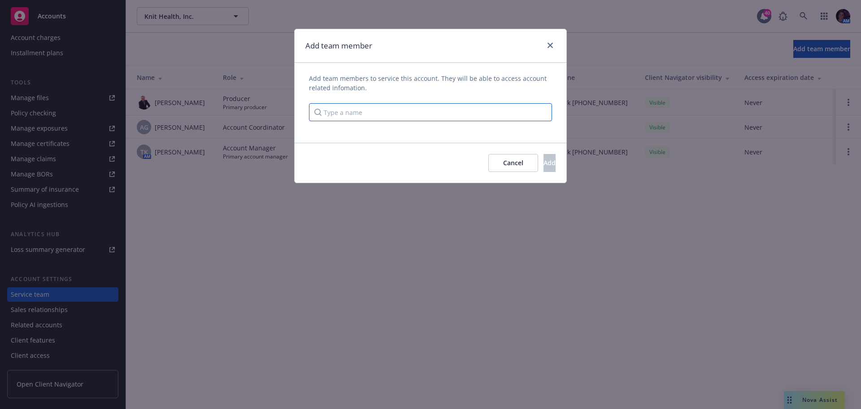
click at [457, 114] on input "Type a name" at bounding box center [430, 112] width 243 height 18
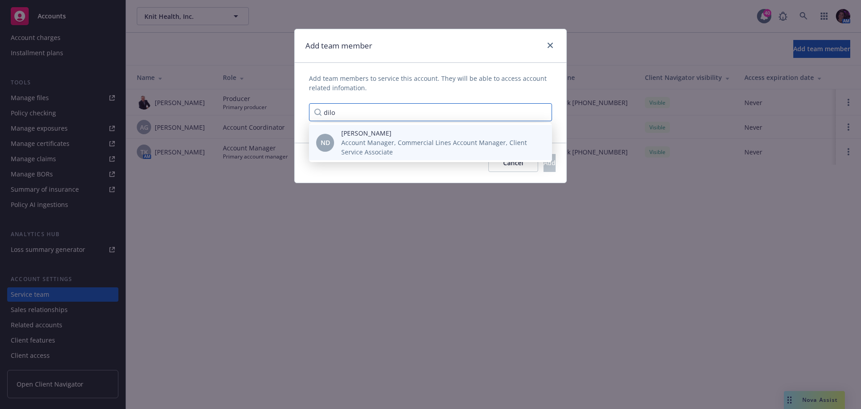
type input "dilo"
click at [492, 131] on span "Nicole Dilorenzo" at bounding box center [439, 132] width 196 height 9
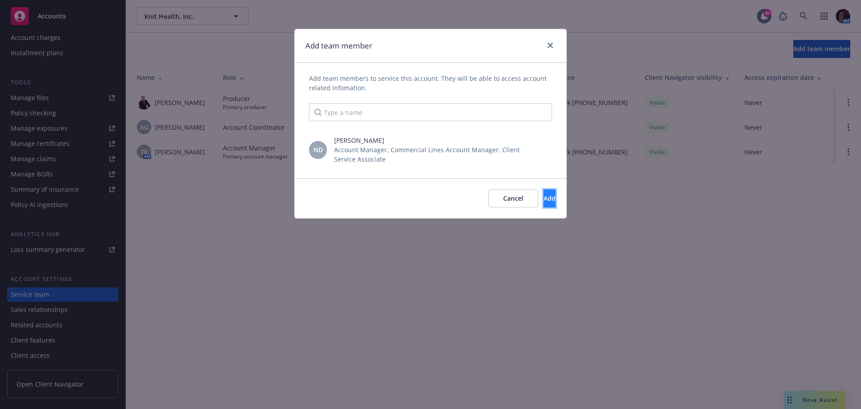
click at [544, 196] on span "Add" at bounding box center [550, 198] width 12 height 9
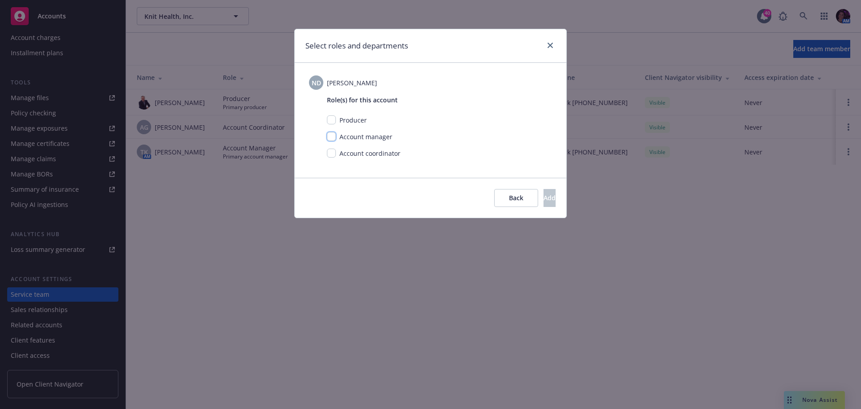
click at [332, 137] on input "checkbox" at bounding box center [331, 136] width 9 height 9
checkbox input "true"
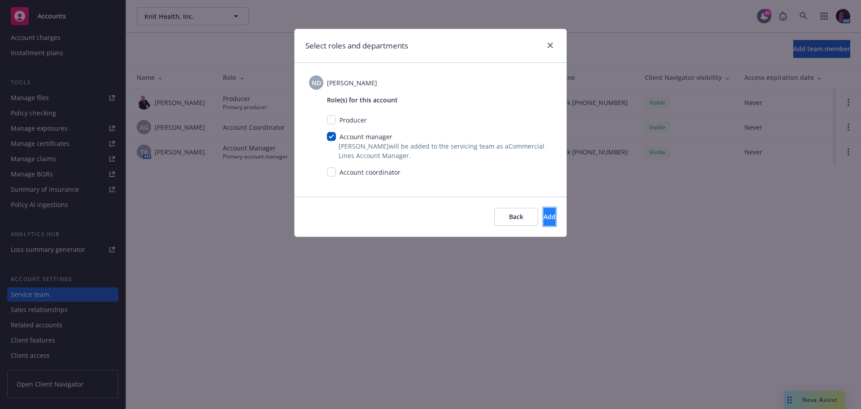
click at [544, 213] on button "Add" at bounding box center [550, 217] width 12 height 18
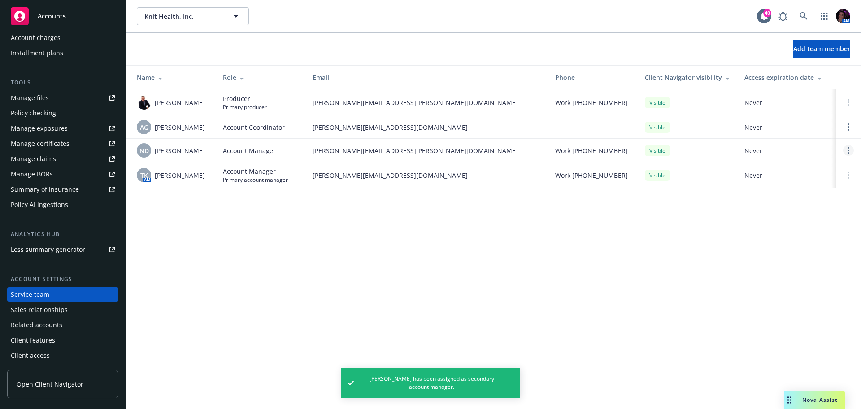
click at [849, 150] on link "Open options" at bounding box center [848, 150] width 11 height 11
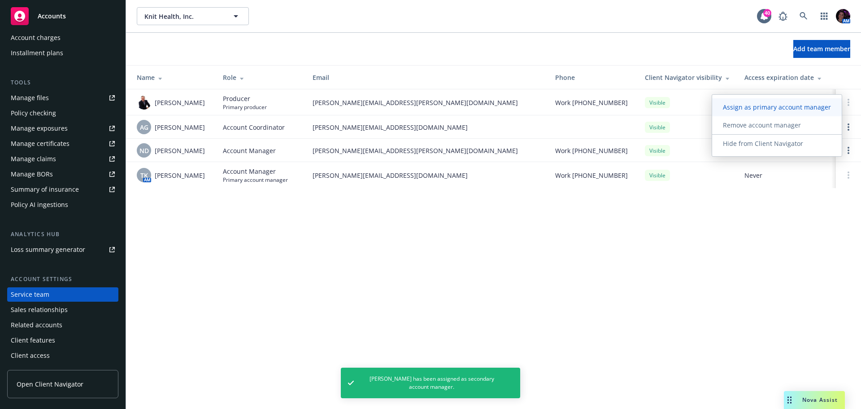
click at [761, 112] on link "Assign as primary account manager" at bounding box center [777, 107] width 130 height 18
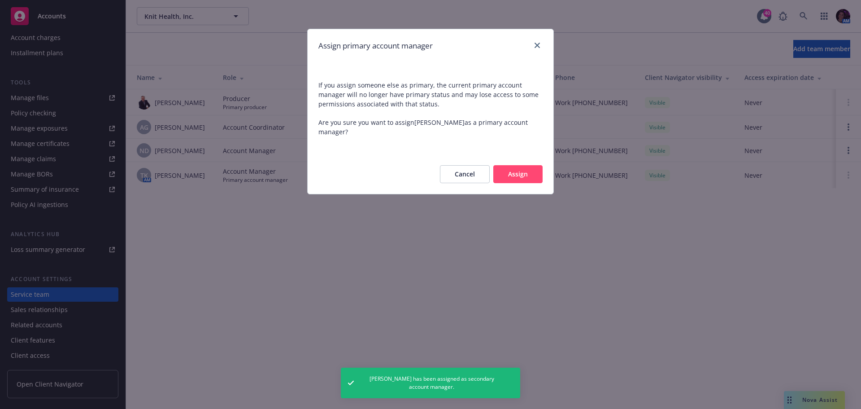
click at [520, 170] on button "Assign" at bounding box center [517, 174] width 49 height 18
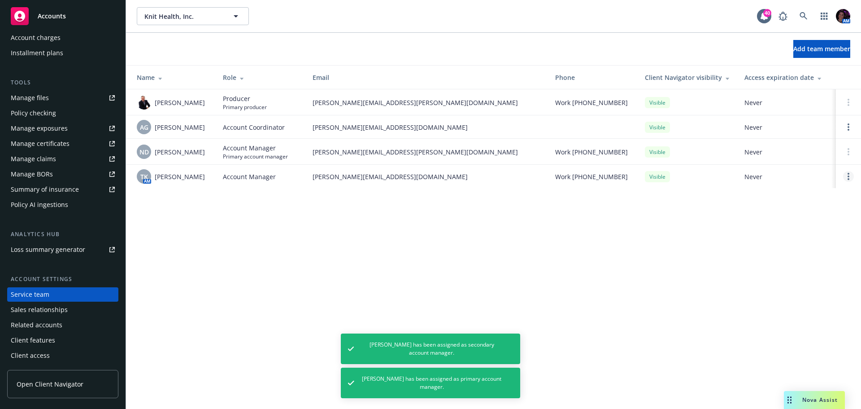
drag, startPoint x: 861, startPoint y: 176, endPoint x: 851, endPoint y: 177, distance: 9.9
click at [861, 176] on td at bounding box center [848, 176] width 25 height 23
click at [850, 177] on link "Open options" at bounding box center [848, 176] width 11 height 11
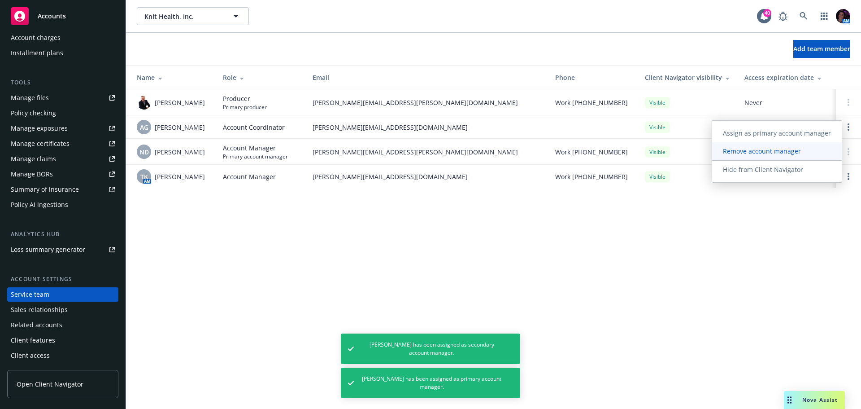
click at [783, 149] on span "Remove account manager" at bounding box center [762, 151] width 100 height 9
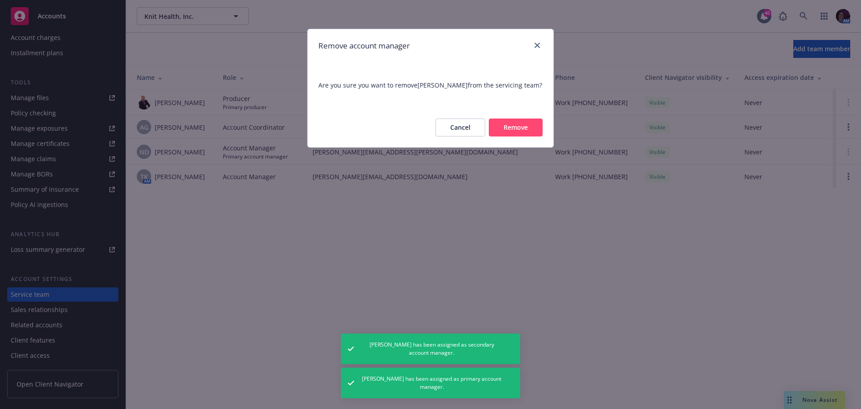
click at [522, 131] on button "Remove" at bounding box center [516, 127] width 54 height 18
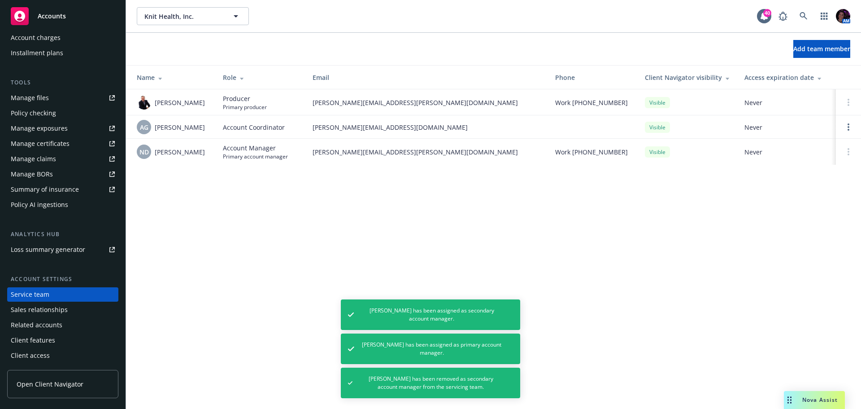
scroll to position [0, 0]
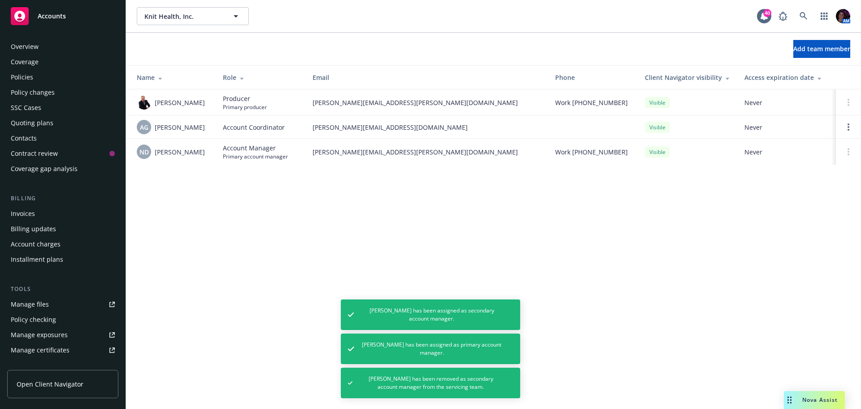
click at [24, 73] on div "Policies" at bounding box center [22, 77] width 22 height 14
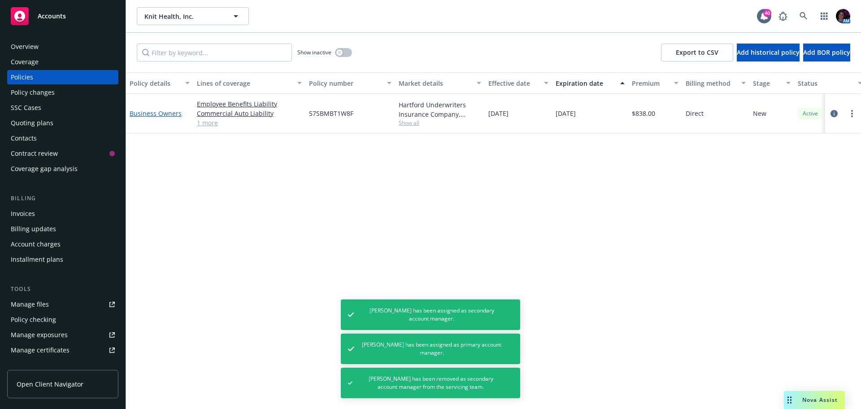
click at [154, 114] on link "Business Owners" at bounding box center [156, 113] width 52 height 9
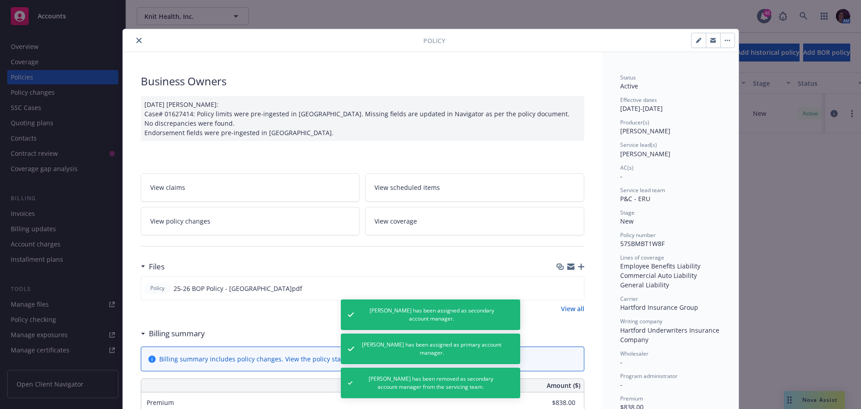
click at [696, 41] on icon "button" at bounding box center [698, 40] width 5 height 5
select select "NEW"
select select "12"
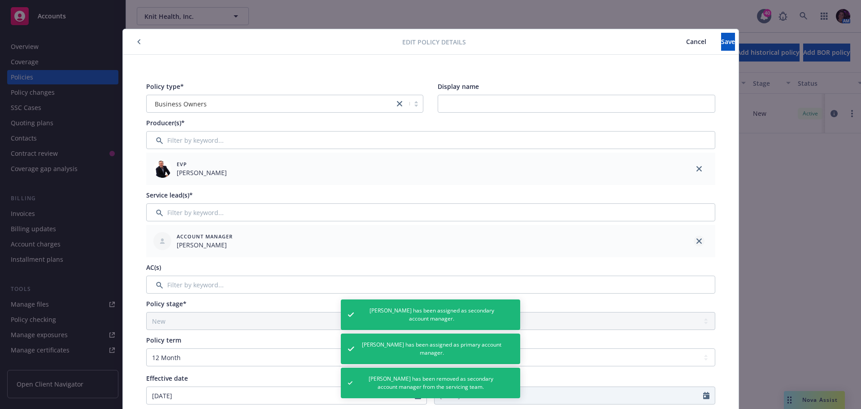
click at [699, 240] on link "close" at bounding box center [699, 240] width 11 height 11
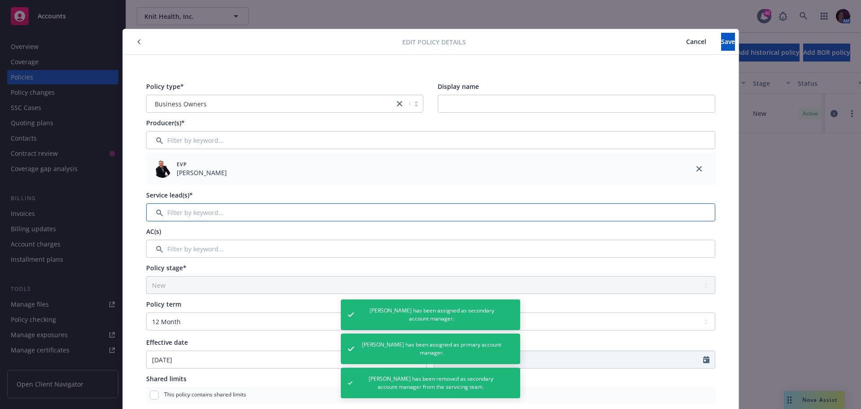
click at [634, 214] on input "Filter by keyword..." at bounding box center [430, 212] width 569 height 18
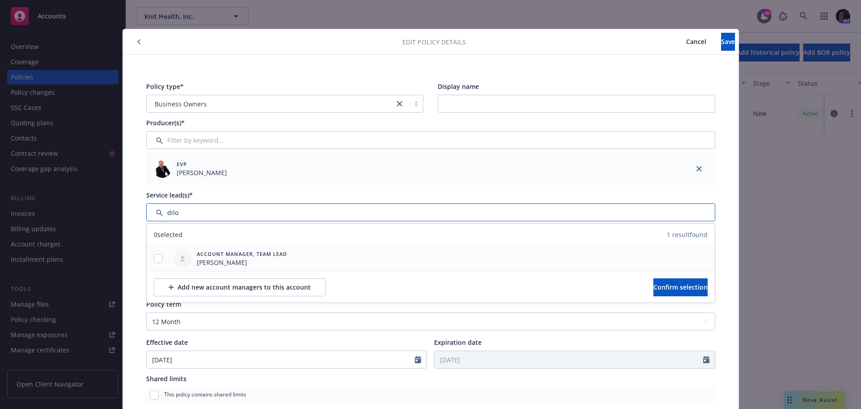
type input "dilo"
click at [158, 257] on input "checkbox" at bounding box center [158, 258] width 9 height 9
checkbox input "true"
click at [672, 285] on span "Confirm selection" at bounding box center [680, 287] width 54 height 9
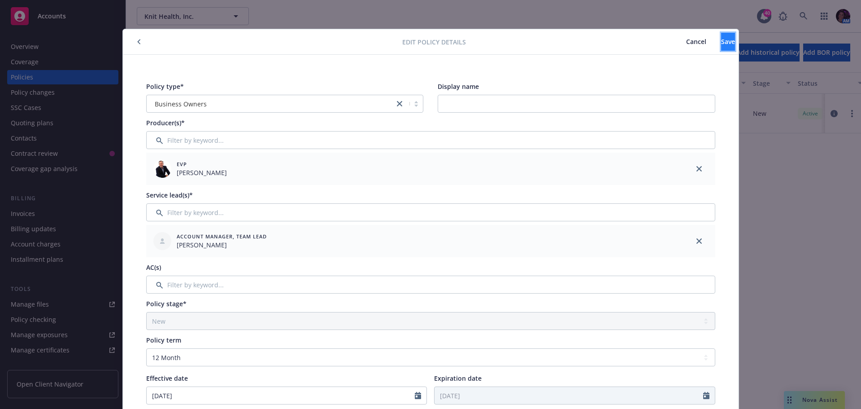
click at [721, 43] on span "Save" at bounding box center [728, 41] width 14 height 9
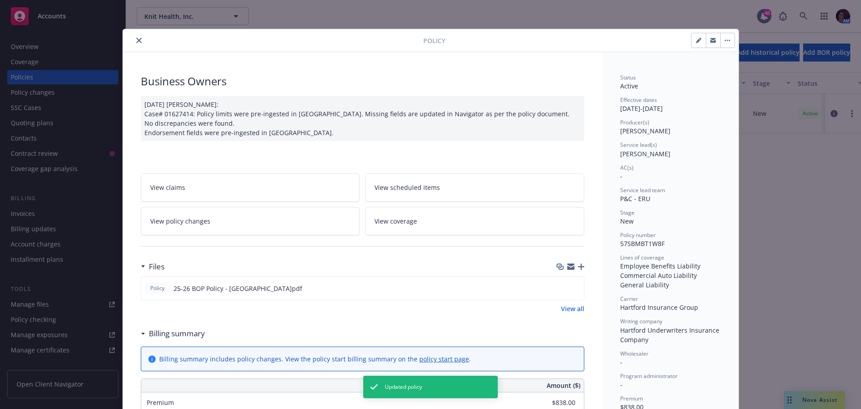
click at [137, 39] on icon "close" at bounding box center [138, 40] width 5 height 5
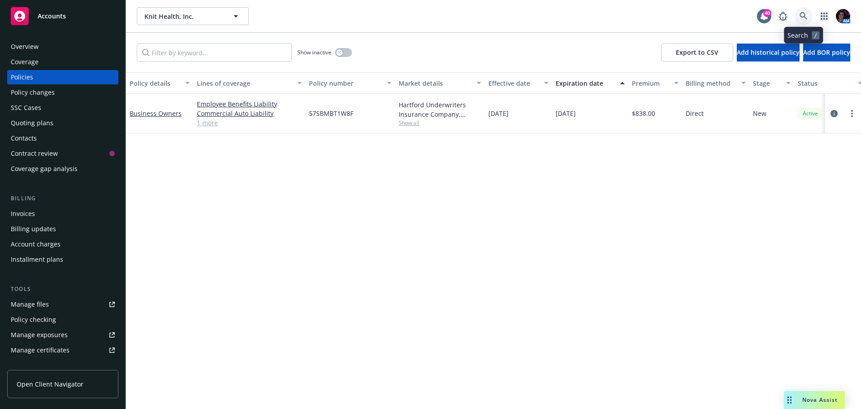
click at [804, 14] on icon at bounding box center [804, 16] width 8 height 8
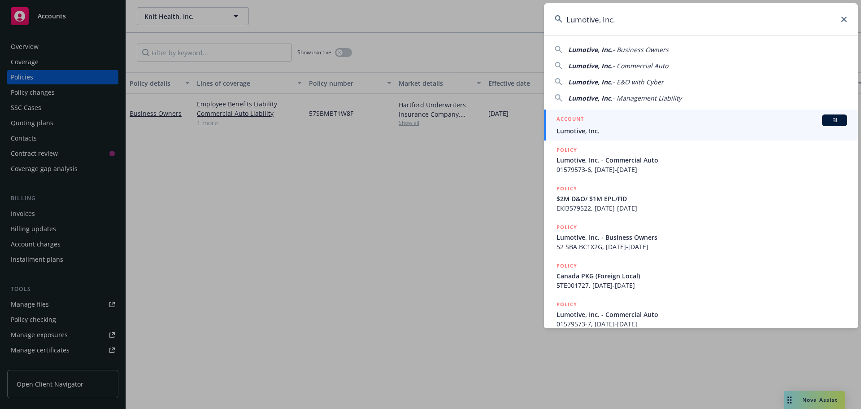
type input "Lumotive, Inc."
click at [597, 125] on div "ACCOUNT BI" at bounding box center [702, 120] width 291 height 12
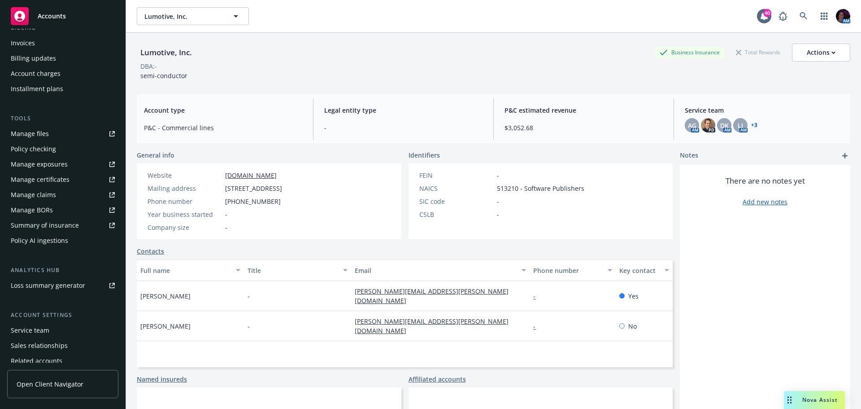
scroll to position [206, 0]
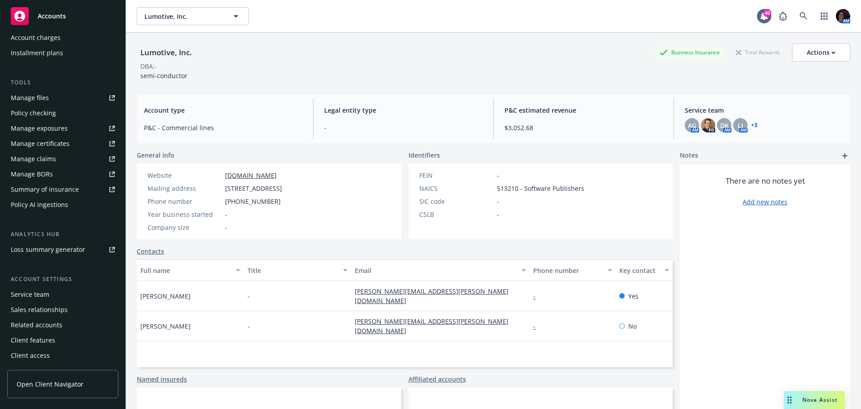
click at [37, 289] on div "Service team" at bounding box center [30, 294] width 39 height 14
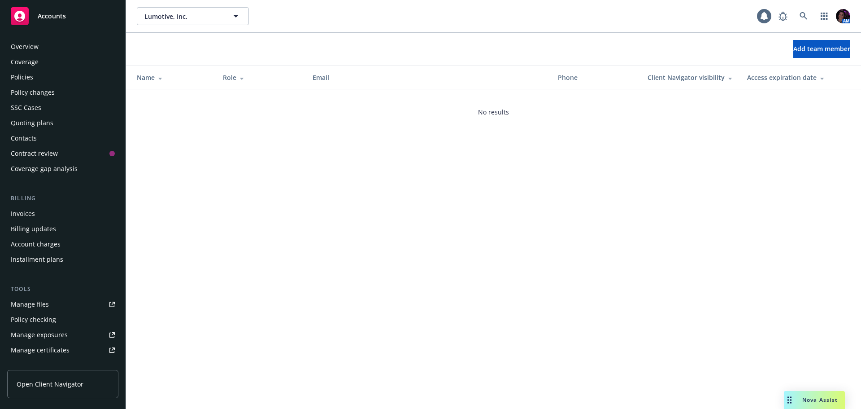
scroll to position [206, 0]
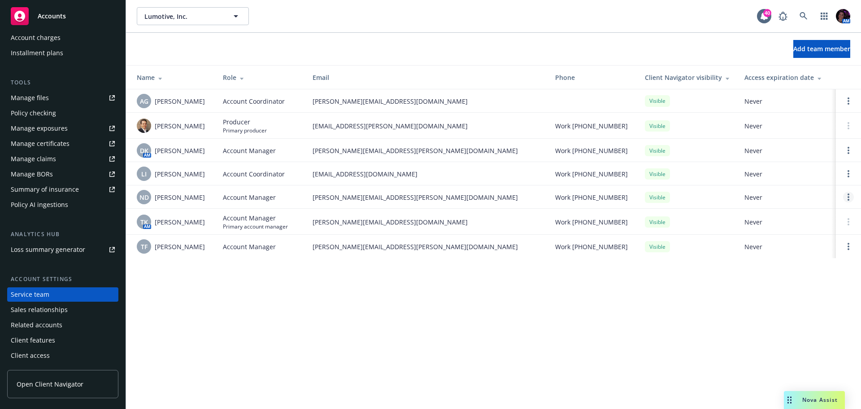
click at [848, 196] on link "Open options" at bounding box center [848, 196] width 11 height 11
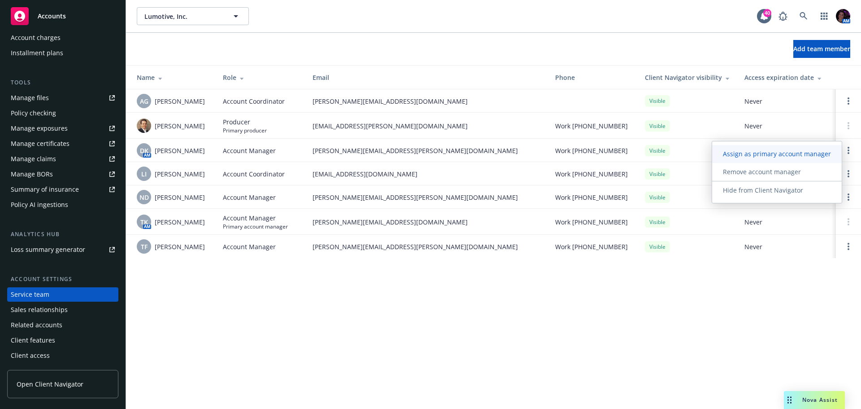
click at [793, 155] on span "Assign as primary account manager" at bounding box center [777, 153] width 130 height 9
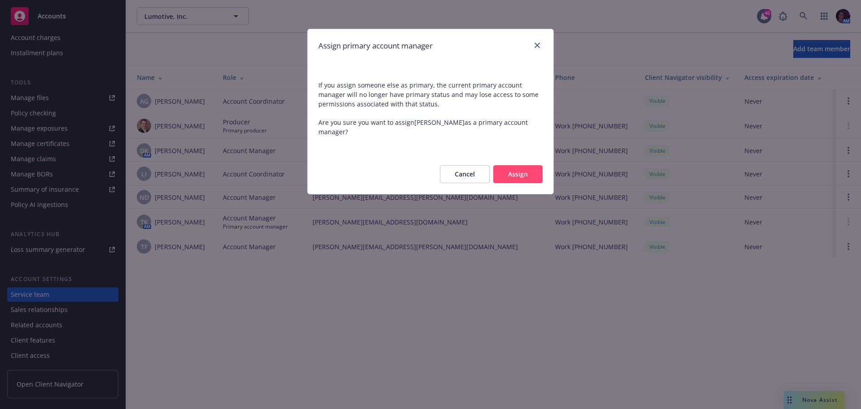
click at [513, 177] on button "Assign" at bounding box center [517, 174] width 49 height 18
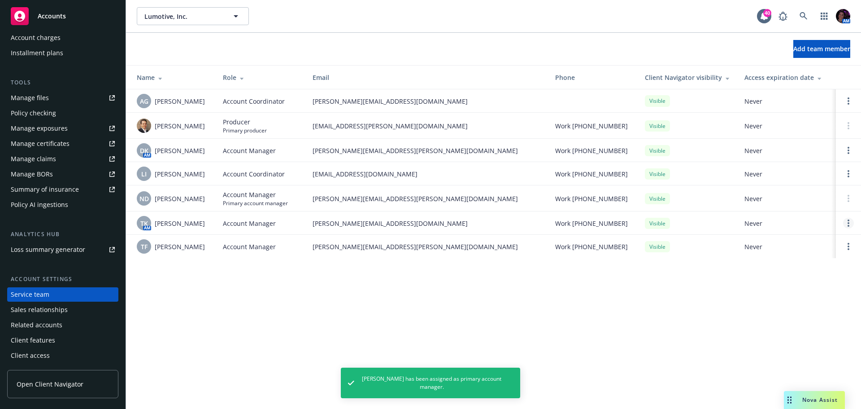
click at [849, 223] on link "Open options" at bounding box center [848, 222] width 11 height 11
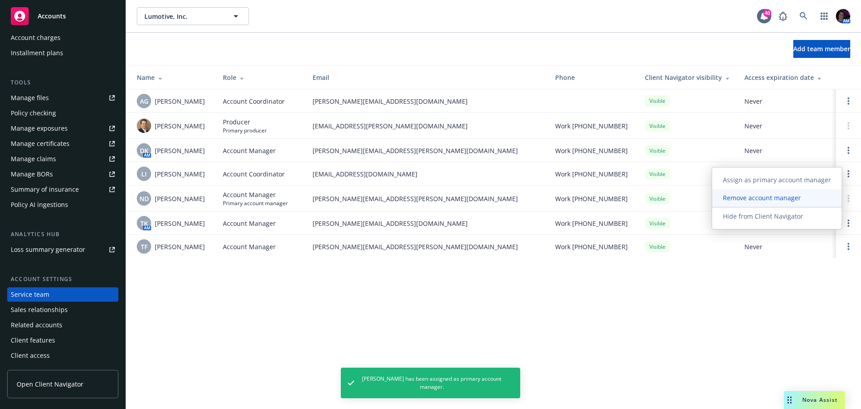
click at [783, 202] on span "Remove account manager" at bounding box center [762, 197] width 100 height 9
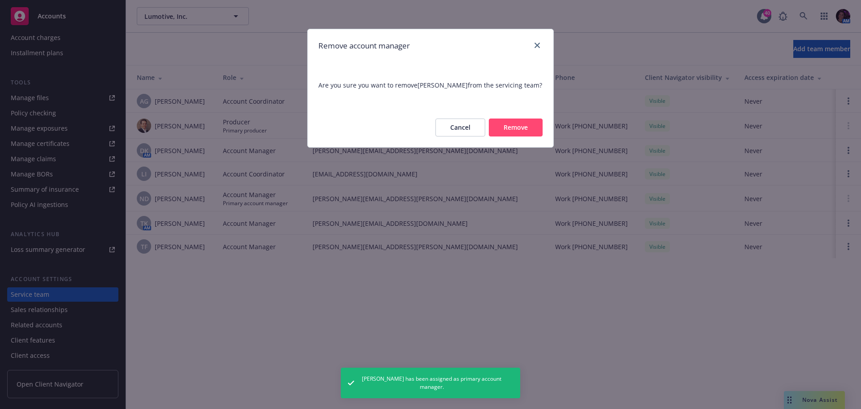
click at [522, 122] on button "Remove" at bounding box center [516, 127] width 54 height 18
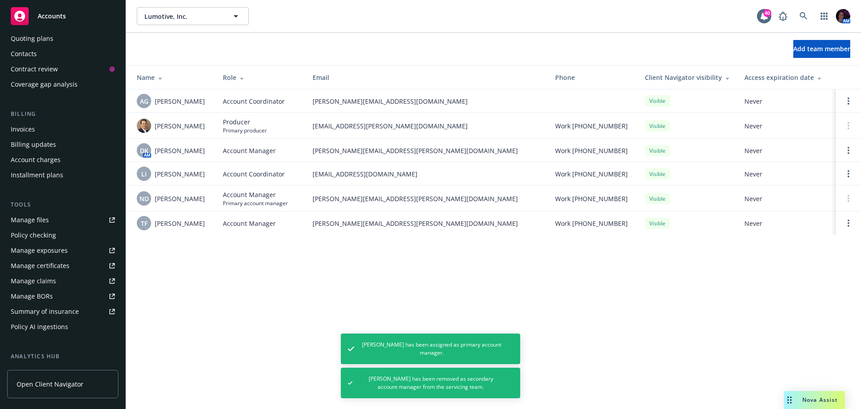
scroll to position [0, 0]
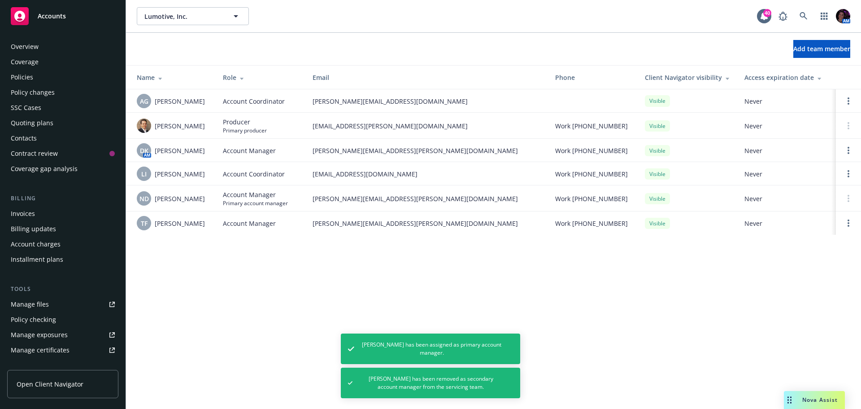
click at [43, 81] on div "Policies" at bounding box center [63, 77] width 104 height 14
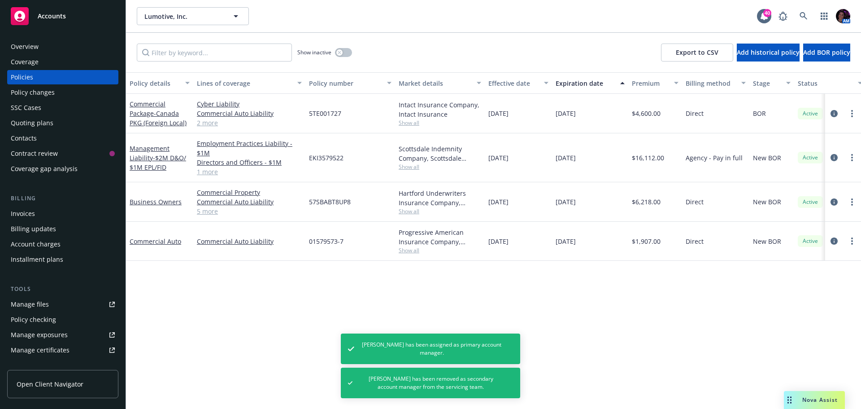
scroll to position [0, 130]
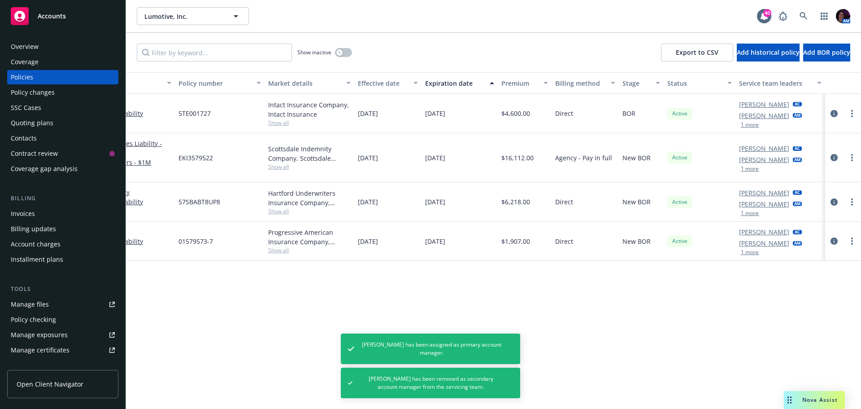
click at [750, 125] on button "1 more" at bounding box center [750, 124] width 18 height 5
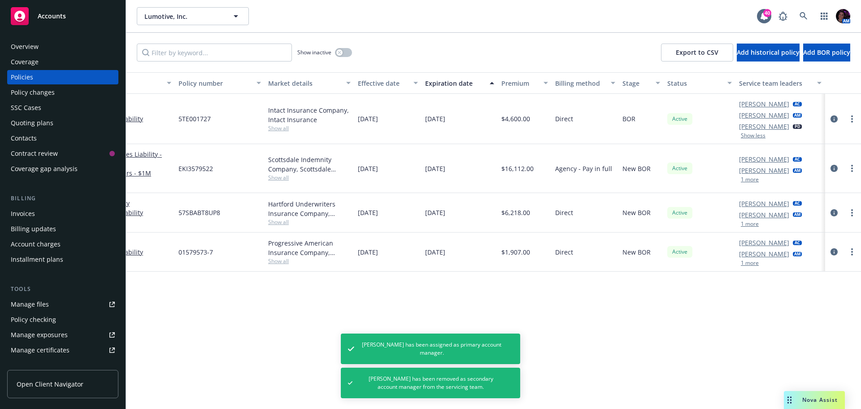
click at [749, 180] on button "1 more" at bounding box center [750, 179] width 18 height 5
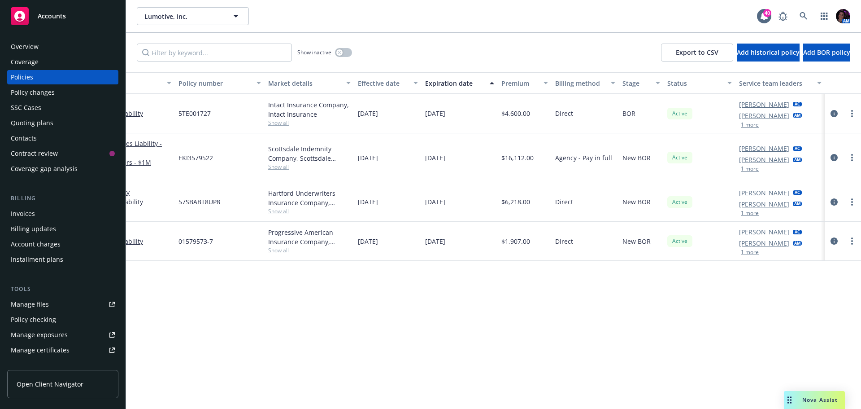
click at [746, 210] on button "1 more" at bounding box center [750, 212] width 18 height 5
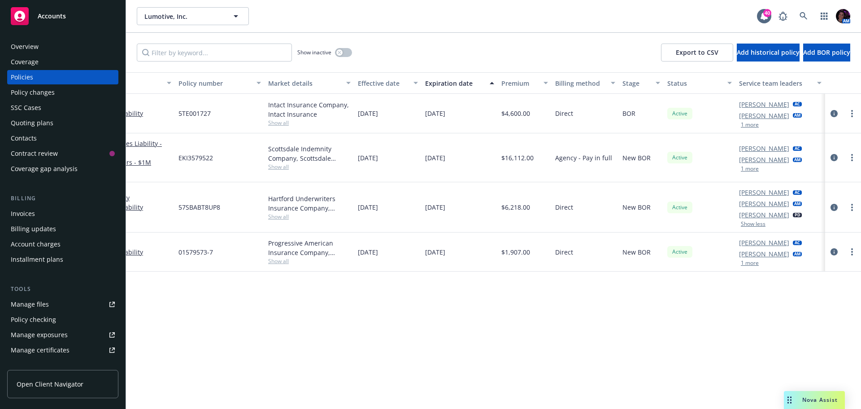
click at [752, 264] on button "1 more" at bounding box center [750, 262] width 18 height 5
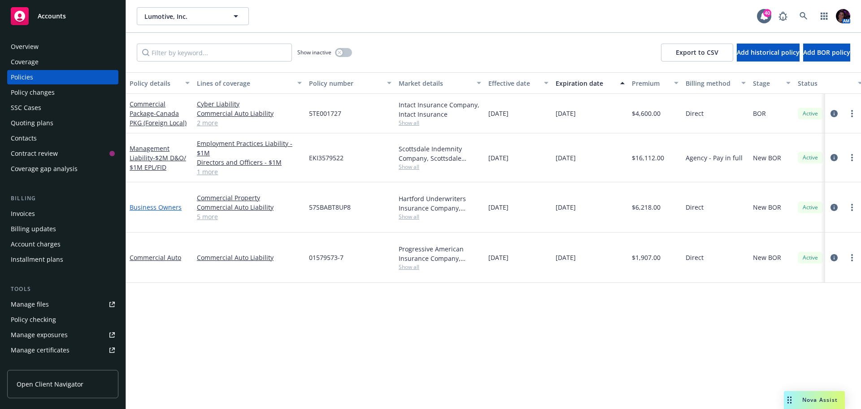
click at [167, 208] on link "Business Owners" at bounding box center [156, 207] width 52 height 9
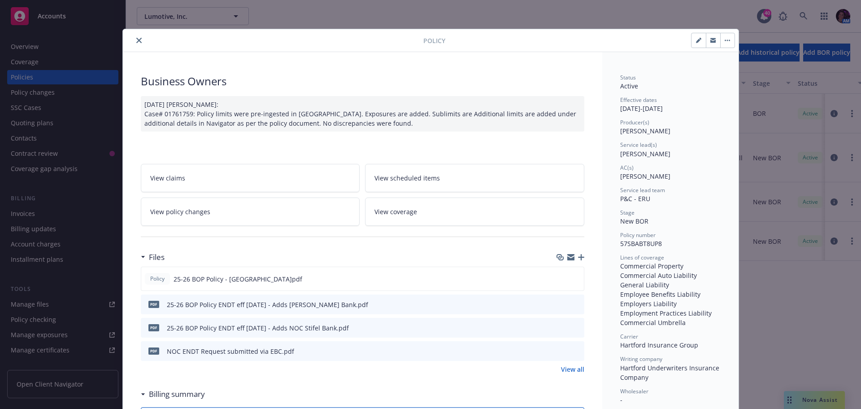
click at [697, 38] on icon "button" at bounding box center [698, 40] width 5 height 5
select select "NEW_BOR"
select select "12"
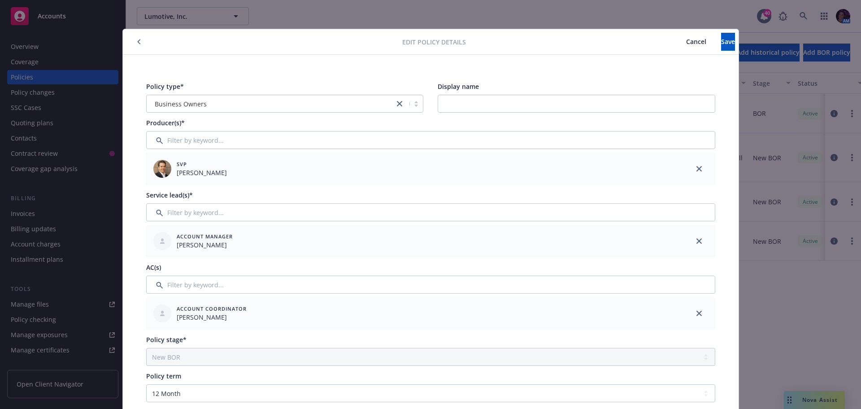
drag, startPoint x: 699, startPoint y: 242, endPoint x: 564, endPoint y: 221, distance: 136.7
click at [698, 243] on link "close" at bounding box center [699, 240] width 11 height 11
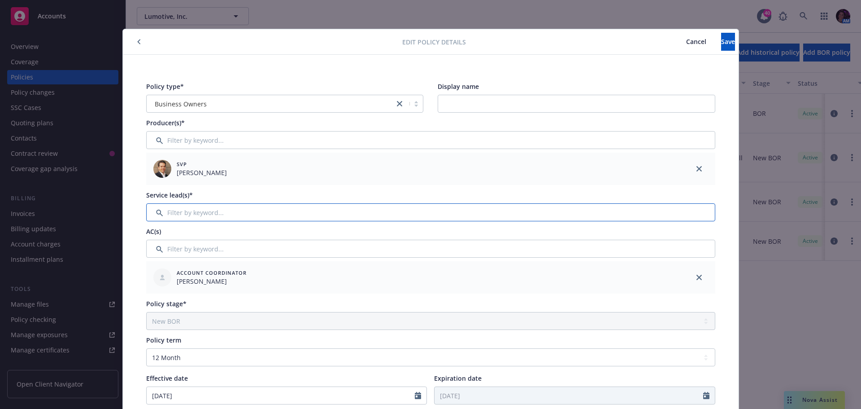
click at [561, 218] on input "Filter by keyword..." at bounding box center [430, 212] width 569 height 18
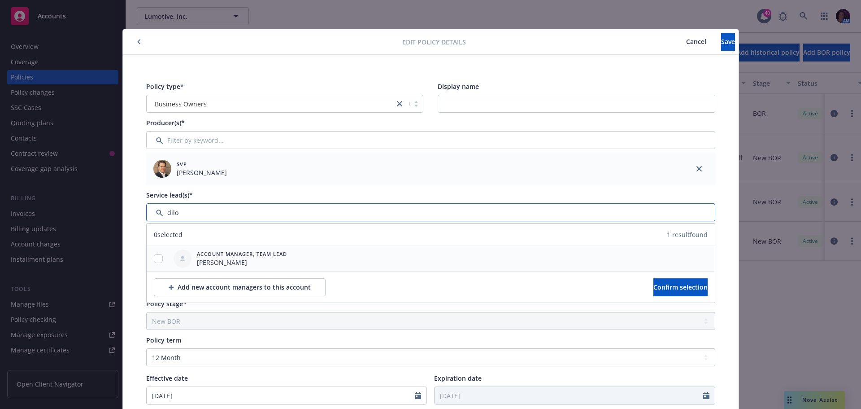
type input "dilo"
click at [149, 260] on div at bounding box center [158, 258] width 23 height 9
click at [155, 258] on input "checkbox" at bounding box center [158, 258] width 9 height 9
checkbox input "true"
click at [674, 281] on button "Confirm selection" at bounding box center [680, 287] width 54 height 18
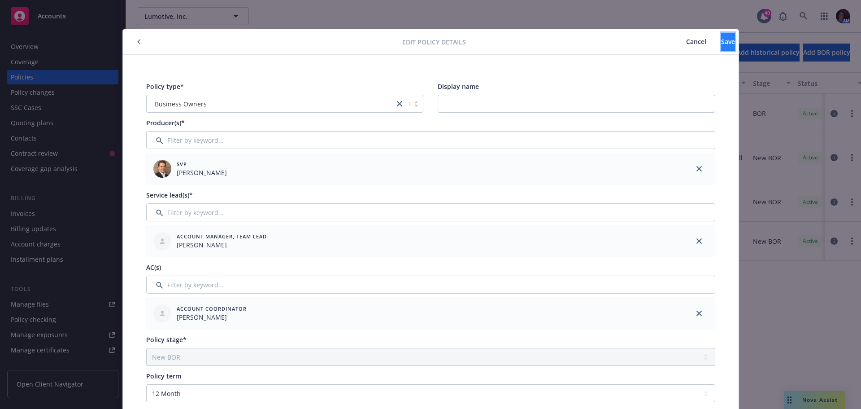
click at [721, 42] on span "Save" at bounding box center [728, 41] width 14 height 9
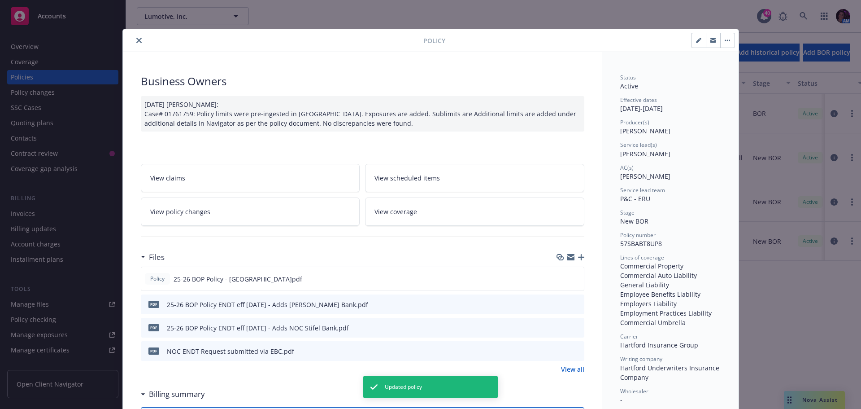
click at [136, 40] on icon "close" at bounding box center [138, 40] width 5 height 5
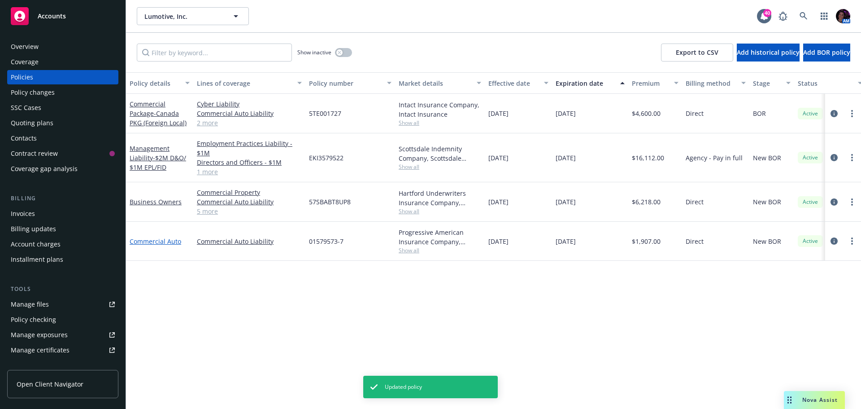
click at [150, 239] on link "Commercial Auto" at bounding box center [156, 241] width 52 height 9
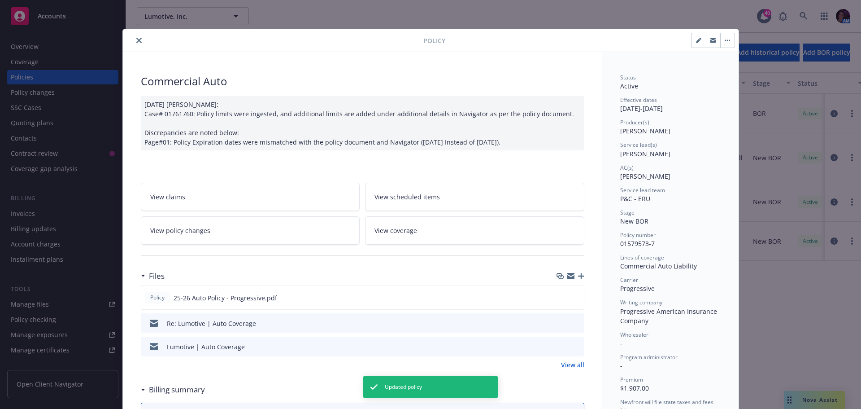
click at [697, 33] on button "button" at bounding box center [698, 40] width 14 height 14
select select "NEW_BOR"
select select "12"
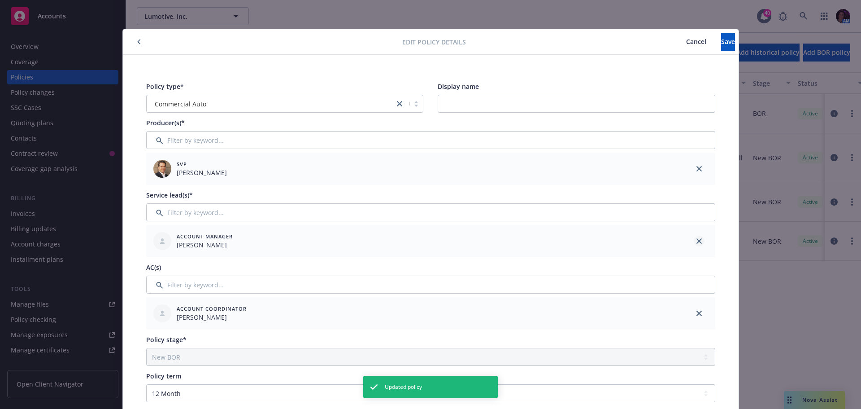
click at [699, 240] on link "close" at bounding box center [699, 240] width 11 height 11
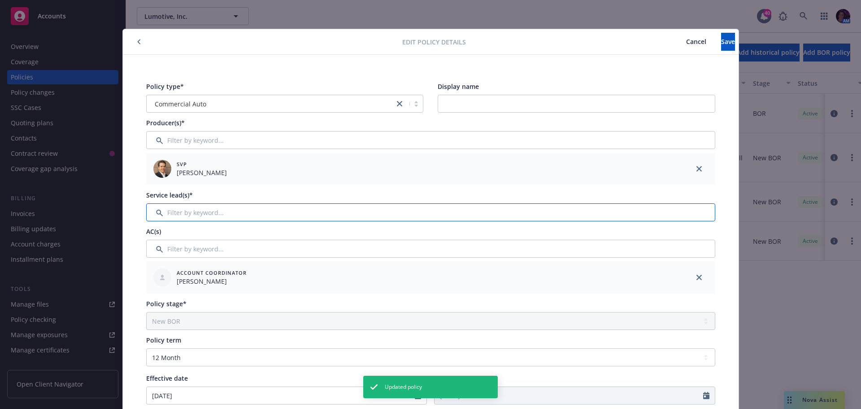
click at [172, 213] on input "Filter by keyword..." at bounding box center [430, 212] width 569 height 18
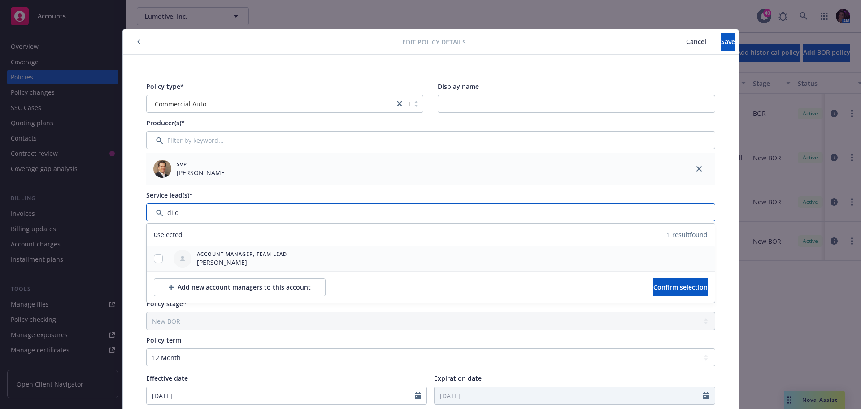
type input "dilo"
click at [154, 255] on input "checkbox" at bounding box center [158, 258] width 9 height 9
checkbox input "true"
click at [667, 283] on span "Confirm selection" at bounding box center [680, 287] width 54 height 9
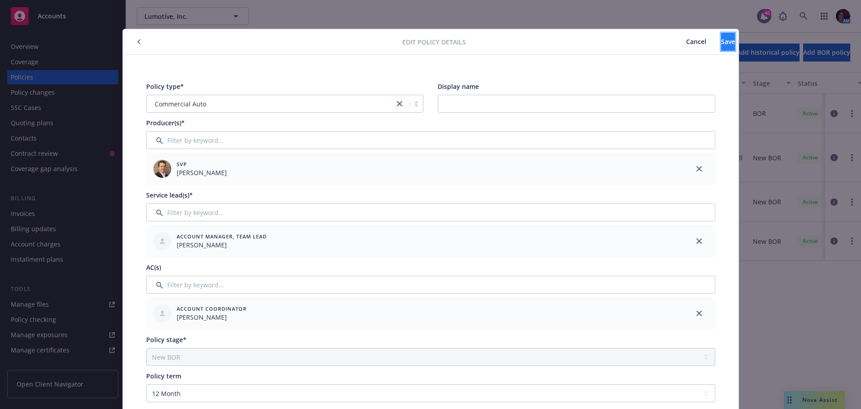
click at [721, 46] on button "Save" at bounding box center [728, 42] width 14 height 18
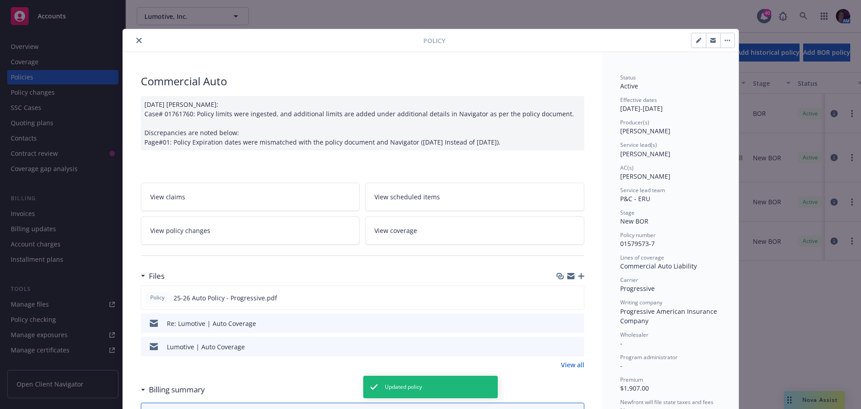
click at [136, 40] on icon "close" at bounding box center [138, 40] width 5 height 5
